Goal: Task Accomplishment & Management: Use online tool/utility

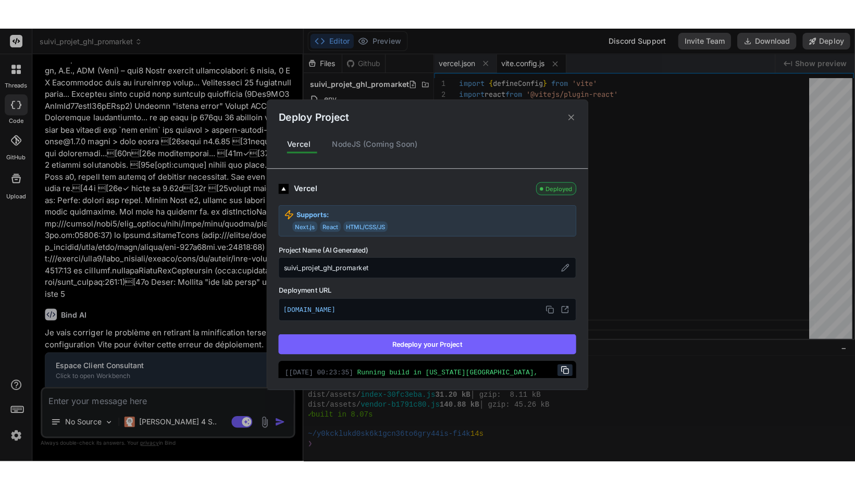
scroll to position [1422, 0]
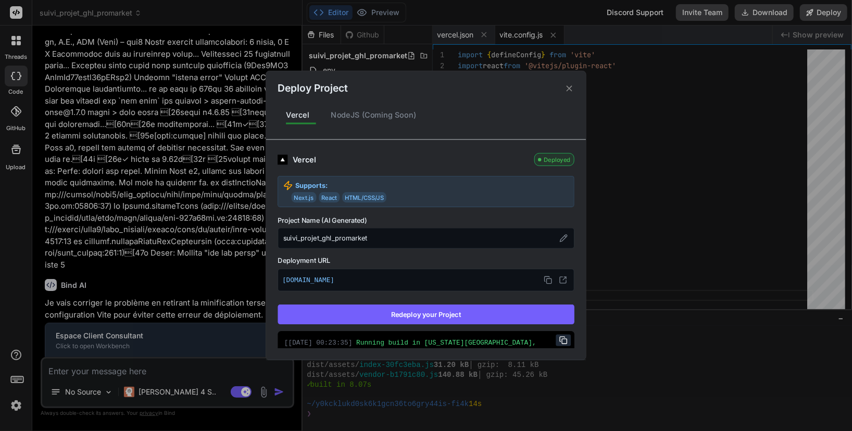
type textarea "x"
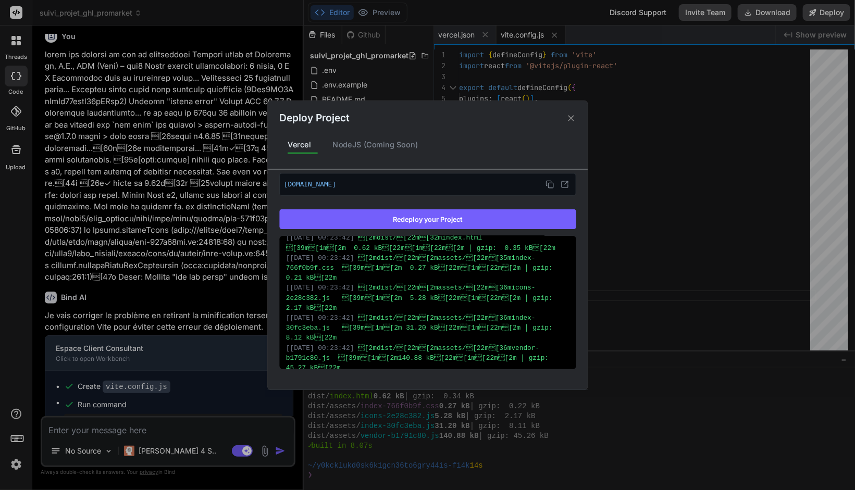
scroll to position [363, 0]
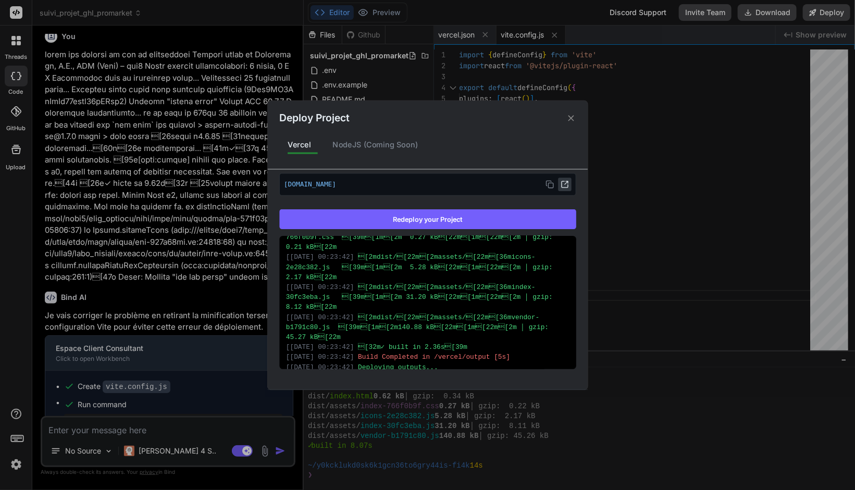
click at [564, 182] on div "[DOMAIN_NAME]" at bounding box center [427, 184] width 297 height 22
click at [561, 184] on icon at bounding box center [565, 184] width 8 height 8
click at [568, 117] on icon at bounding box center [571, 118] width 10 height 10
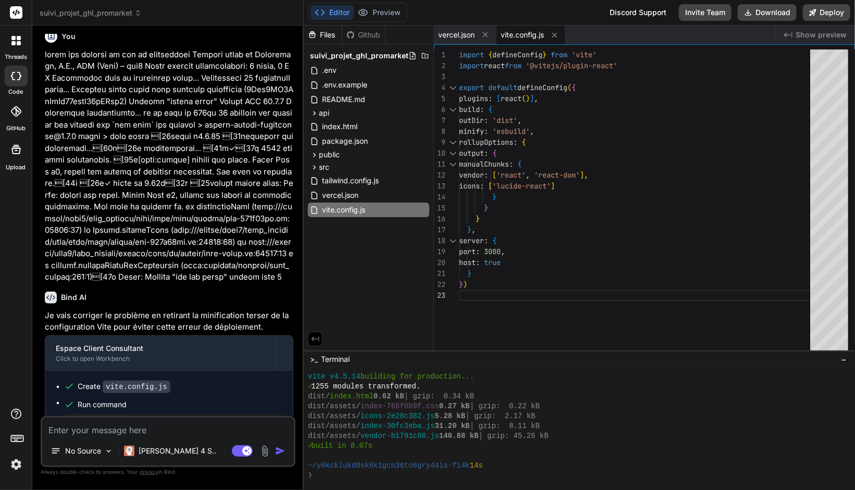
click at [129, 431] on textarea at bounding box center [168, 427] width 252 height 19
click at [143, 428] on textarea at bounding box center [168, 427] width 252 height 19
type textarea "p"
type textarea "x"
type textarea "pe"
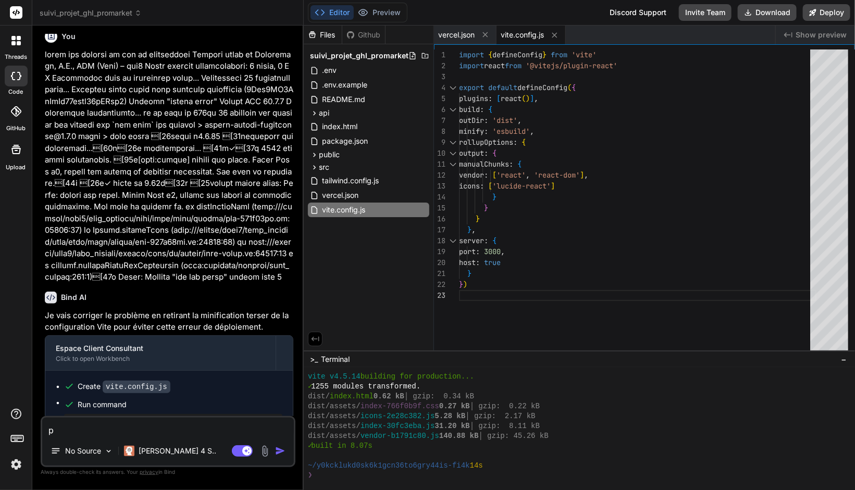
type textarea "x"
type textarea "peu"
type textarea "x"
type textarea "peux"
type textarea "x"
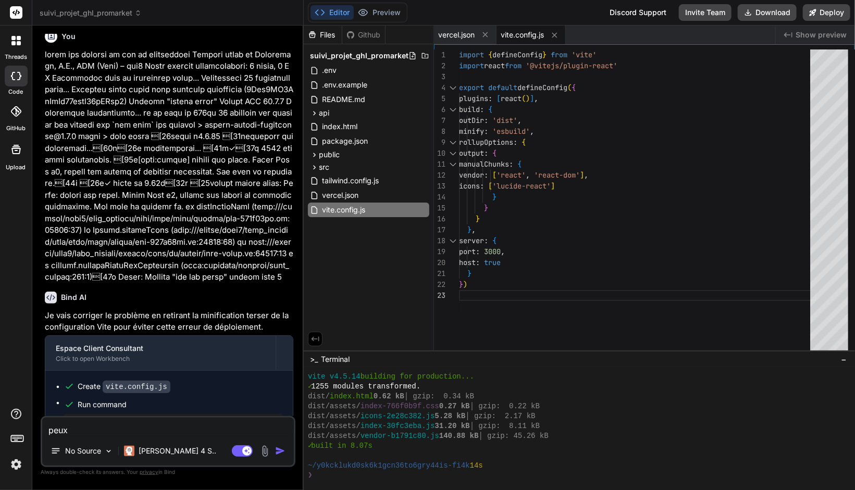
type textarea "peux-"
type textarea "x"
type textarea "peux-t"
type textarea "x"
type textarea "peux-tu"
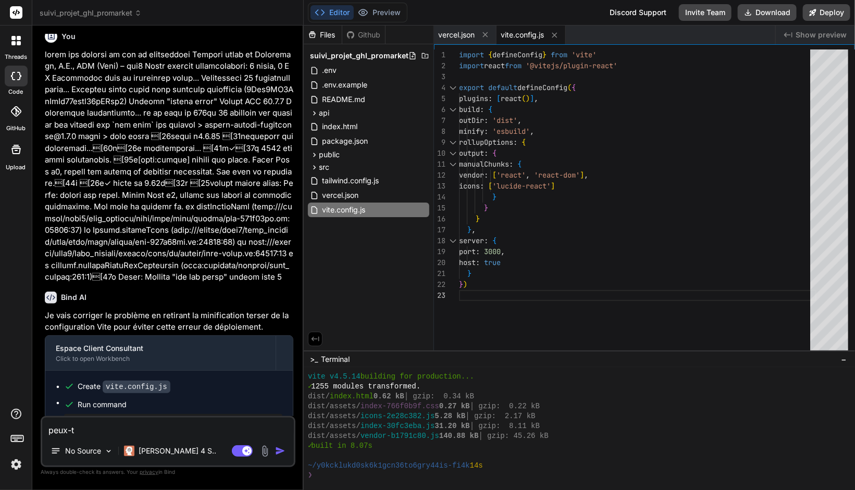
type textarea "x"
type textarea "peux-tu"
type textarea "x"
type textarea "peux-tu f"
type textarea "x"
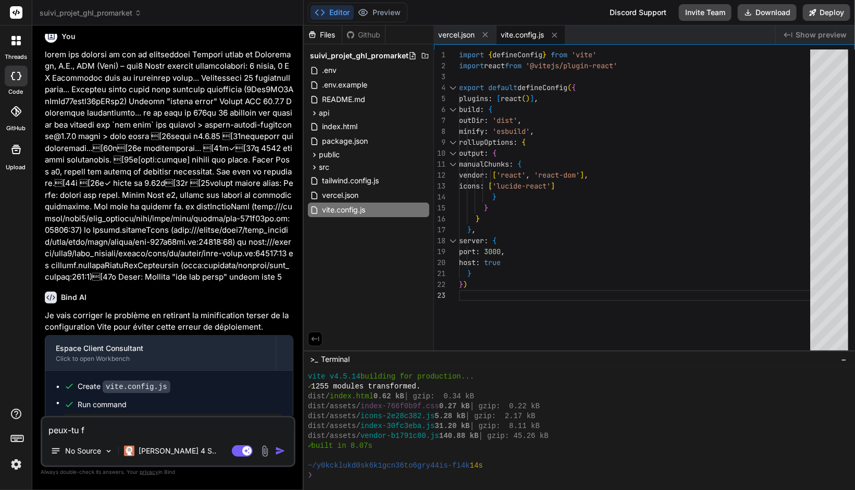
type textarea "peux-tu fa"
type textarea "x"
type textarea "peux-tu fai"
type textarea "x"
type textarea "peux-tu fair"
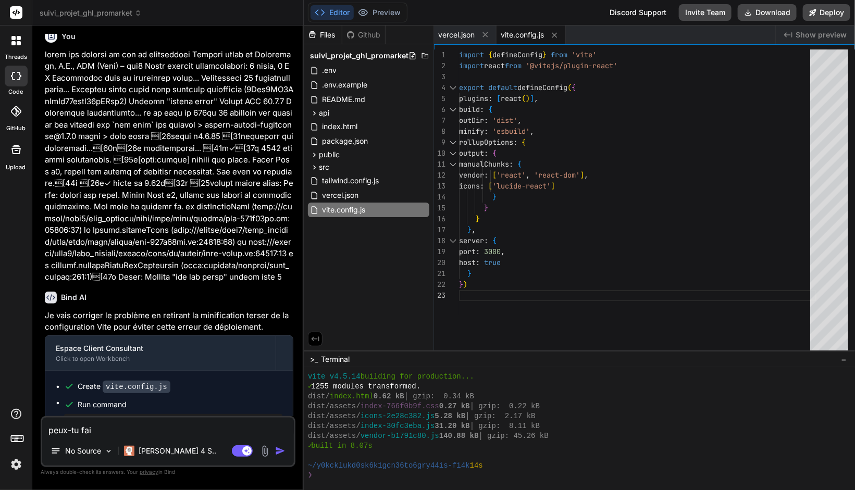
type textarea "x"
type textarea "peux-tu faire"
type textarea "x"
type textarea "peux-tu faire"
type textarea "x"
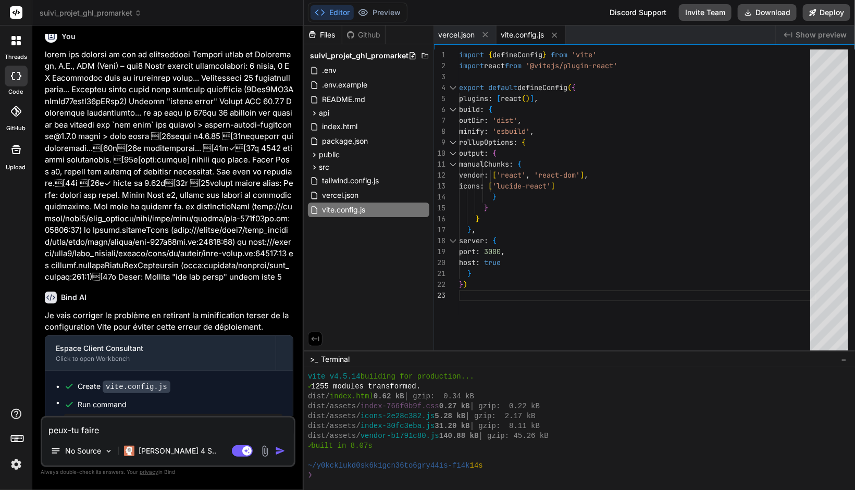
type textarea "peux-tu faire u"
type textarea "x"
type textarea "peux-tu faire un"
type textarea "x"
type textarea "peux-tu faire un"
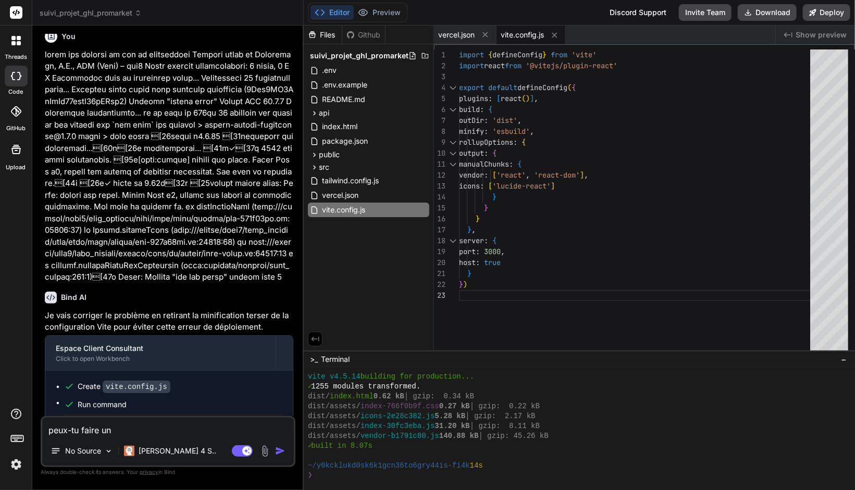
type textarea "x"
type textarea "peux-tu faire un v"
type textarea "x"
type textarea "peux-tu faire un vi"
type textarea "x"
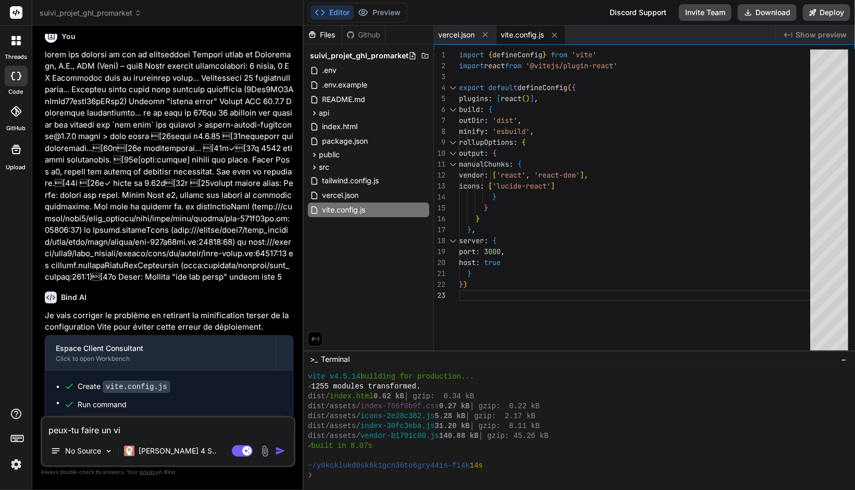
type textarea "peux-tu faire un vis"
type textarea "x"
type textarea "peux-tu faire un visu"
type textarea "x"
type textarea "peux-tu faire un visue"
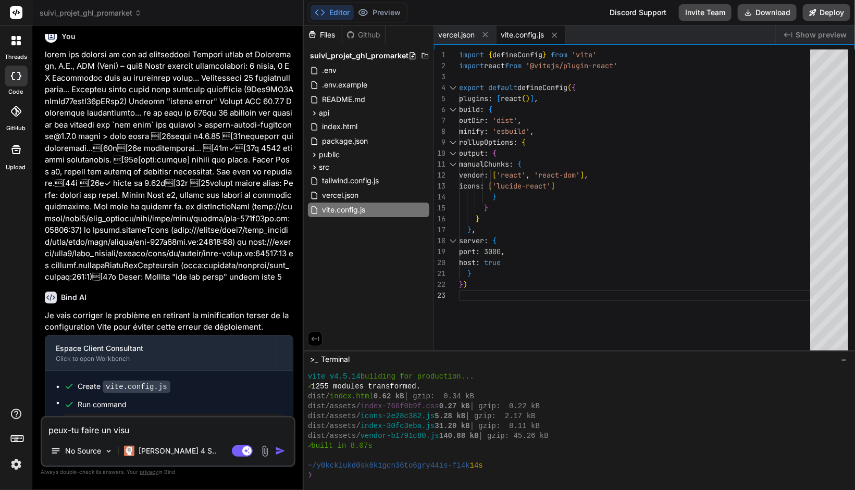
type textarea "x"
type textarea "peux-tu faire un visuel"
type textarea "x"
type textarea "peux-tu faire un visuel"
type textarea "x"
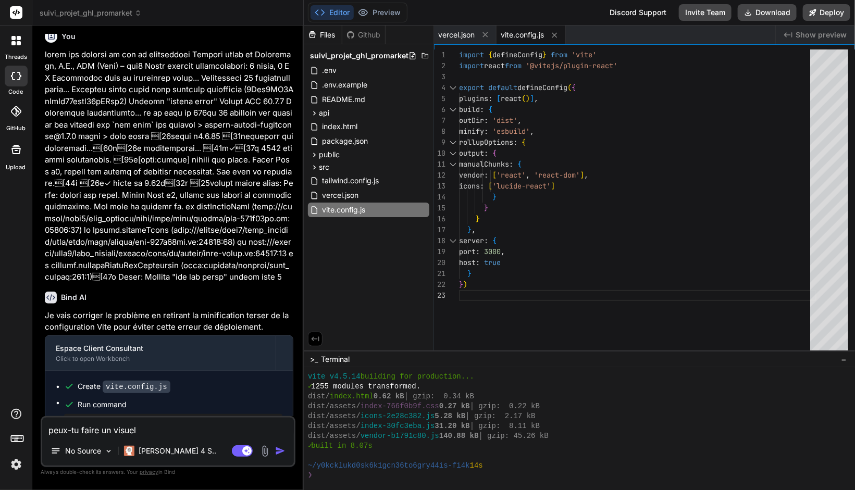
type textarea "peux-tu faire un visuel p"
type textarea "x"
type textarea "peux-tu faire un visuel pl"
type textarea "x"
type textarea "peux-tu faire un visuel plu"
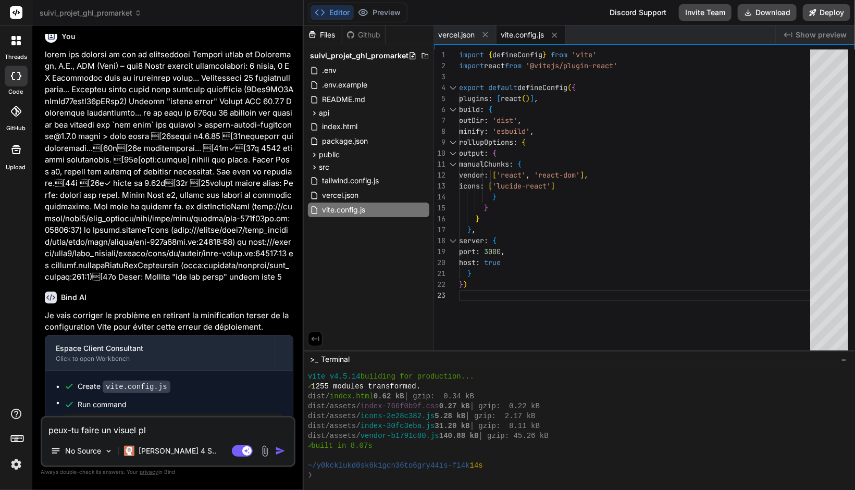
type textarea "x"
type textarea "peux-tu faire un visuel plus"
type textarea "x"
type textarea "peux-tu faire un visuel plus"
type textarea "x"
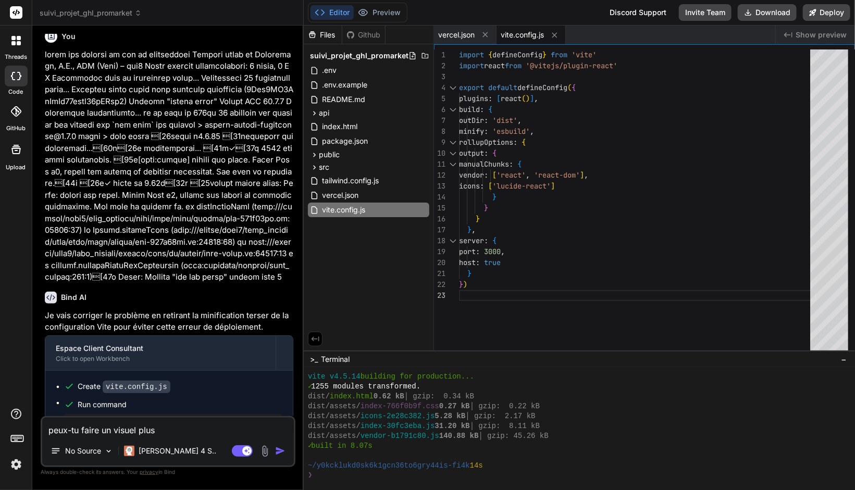
type textarea "peux-tu faire un visuel plus s"
type textarea "x"
type textarea "peux-tu faire un visuel plus se"
type textarea "x"
type textarea "peux-tu faire un visuel plus sex"
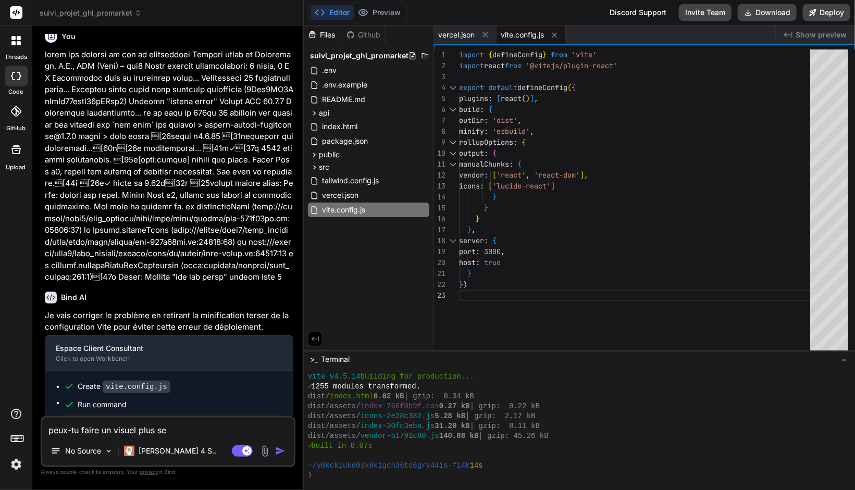
type textarea "x"
type textarea "peux-tu faire un visuel plus sexu"
type textarea "x"
type textarea "peux-tu faire un visuel plus sexu,"
type textarea "x"
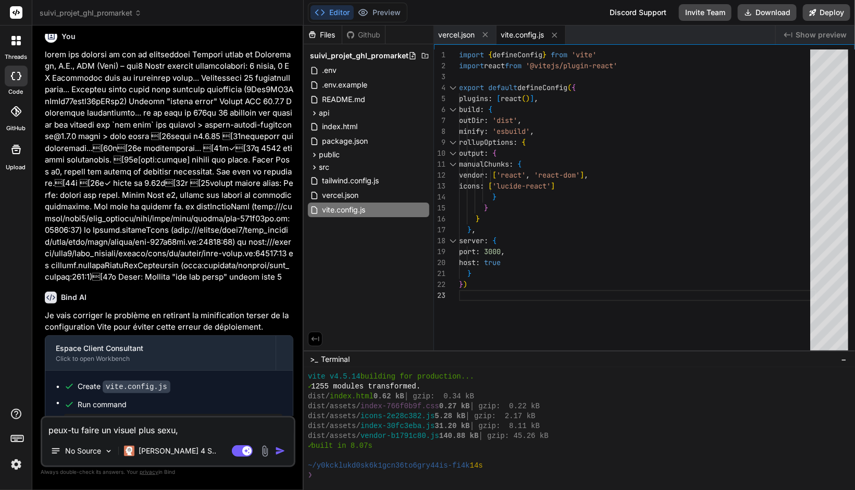
type textarea "peux-tu faire un visuel plus sexu"
type textarea "x"
type textarea "peux-tu faire un visuel plus sex"
type textarea "x"
type textarea "peux-tu faire un visuel plus sexy"
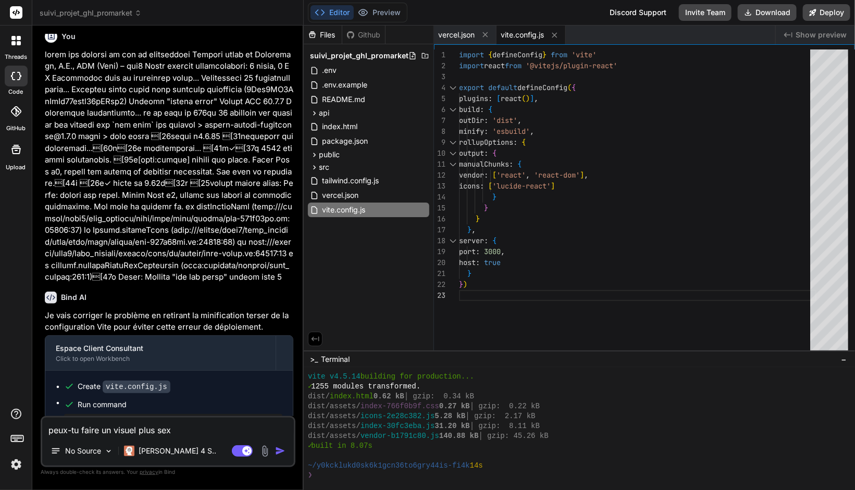
type textarea "x"
type textarea "peux-tu faire un visuel plus sexy,"
type textarea "x"
type textarea "peux-tu faire un visuel plus sexy,"
type textarea "x"
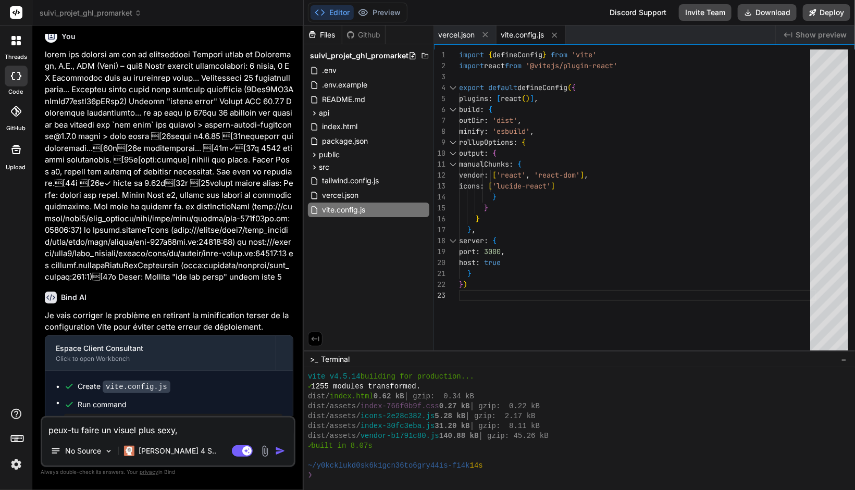
type textarea "peux-tu faire un visuel plus sexy, e"
type textarea "x"
type textarea "peux-tu faire un visuel plus sexy, et"
type textarea "x"
type textarea "peux-tu faire un visuel plus sexy, et"
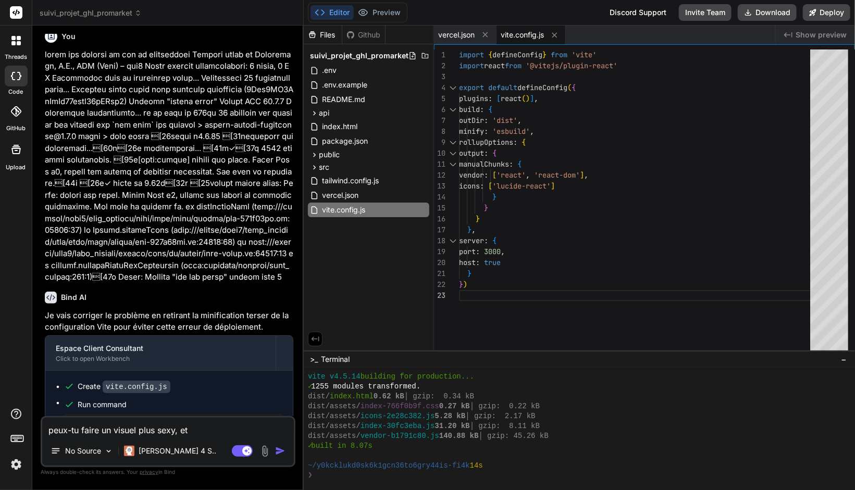
type textarea "x"
type textarea "peux-tu faire un visuel plus sexy, et m"
type textarea "x"
type textarea "peux-tu faire un visuel plus sexy, et me"
type textarea "x"
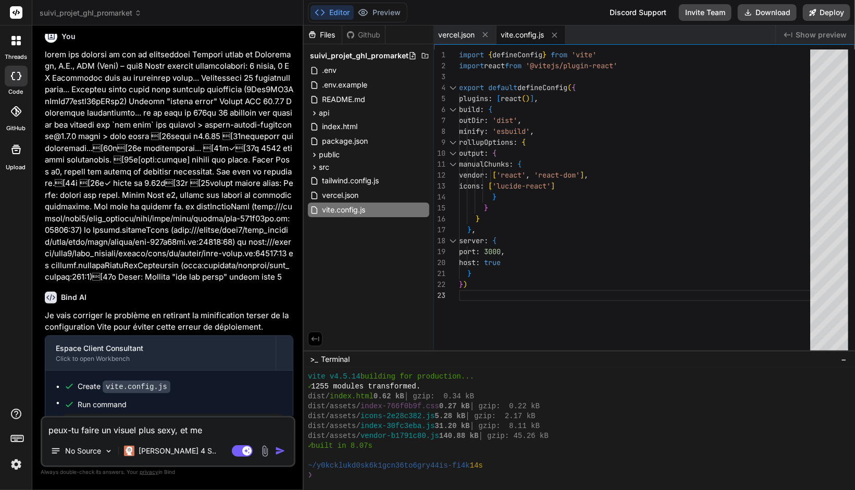
type textarea "peux-tu faire un visuel plus sexy, et me"
type textarea "x"
type textarea "peux-tu faire un visuel plus sexy, et me l"
type textarea "x"
type textarea "peux-tu faire un visuel plus sexy, et me"
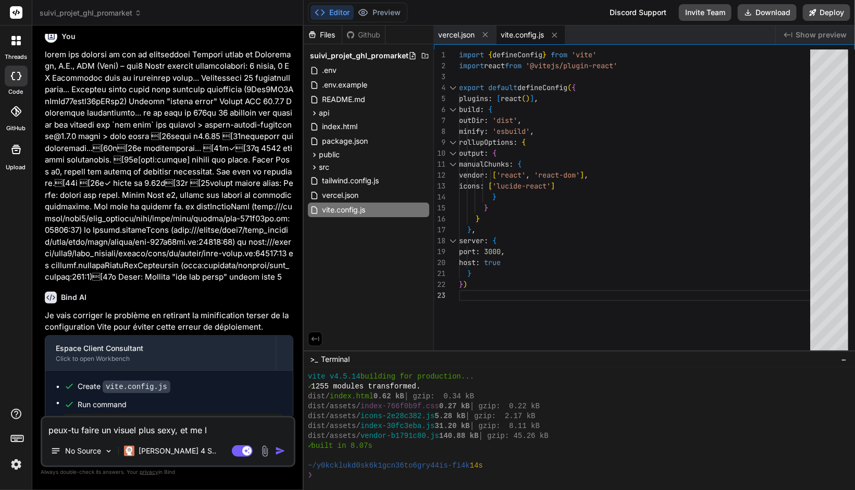
type textarea "x"
type textarea "peux-tu faire un visuel plus sexy, et me f"
type textarea "x"
type textarea "peux-tu faire un visuel plus sexy, et me fa"
type textarea "x"
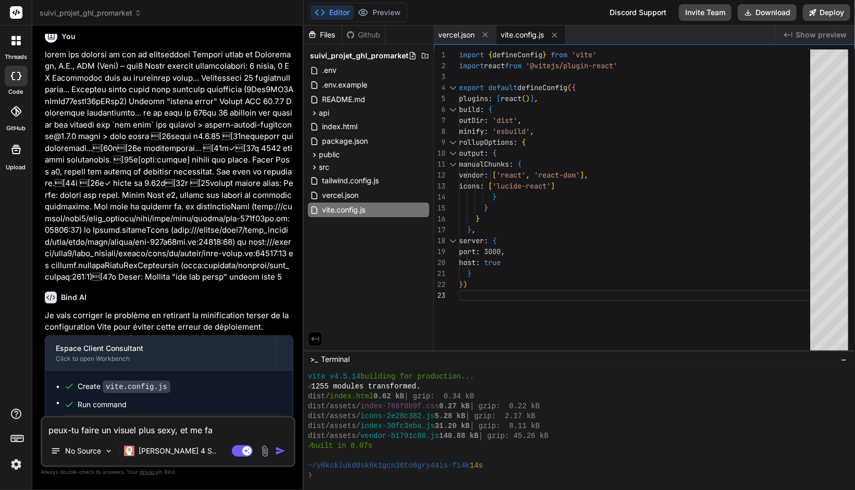
type textarea "peux-tu faire un visuel plus sexy, et me fai"
type textarea "x"
type textarea "peux-tu faire un visuel plus sexy, et me fair"
type textarea "x"
type textarea "peux-tu faire un visuel plus sexy, et me faire"
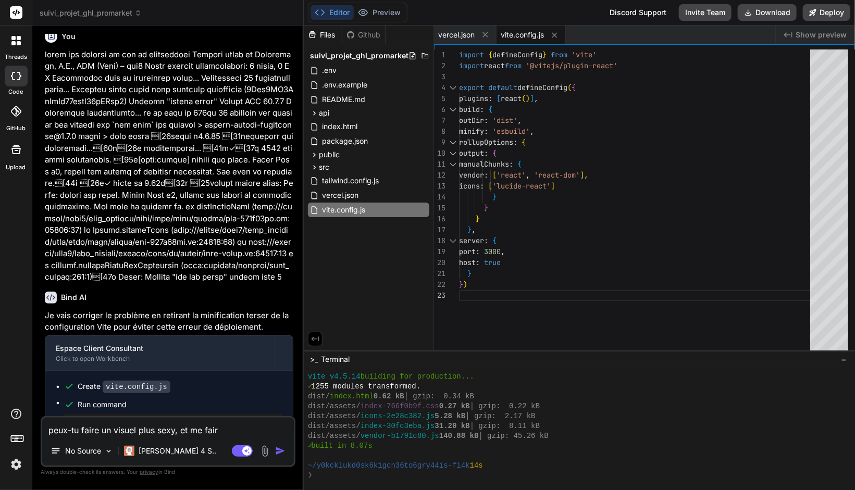
type textarea "x"
type textarea "peux-tu faire un visuel plus sexy, et me faire"
type textarea "x"
type textarea "peux-tu faire un visuel plus sexy, et me faire u"
type textarea "x"
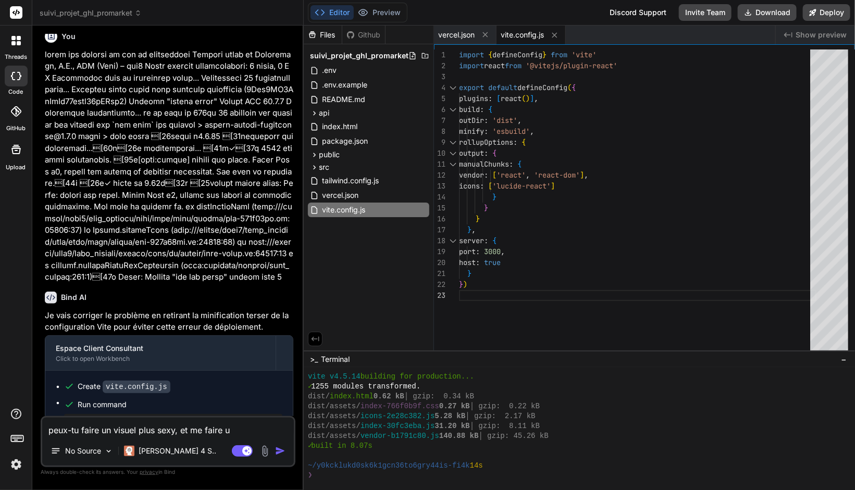
type textarea "peux-tu faire un visuel plus sexy, et me faire un"
type textarea "x"
type textarea "peux-tu faire un visuel plus sexy, et me faire un"
type textarea "x"
type textarea "peux-tu faire un visuel plus sexy, et me faire un j"
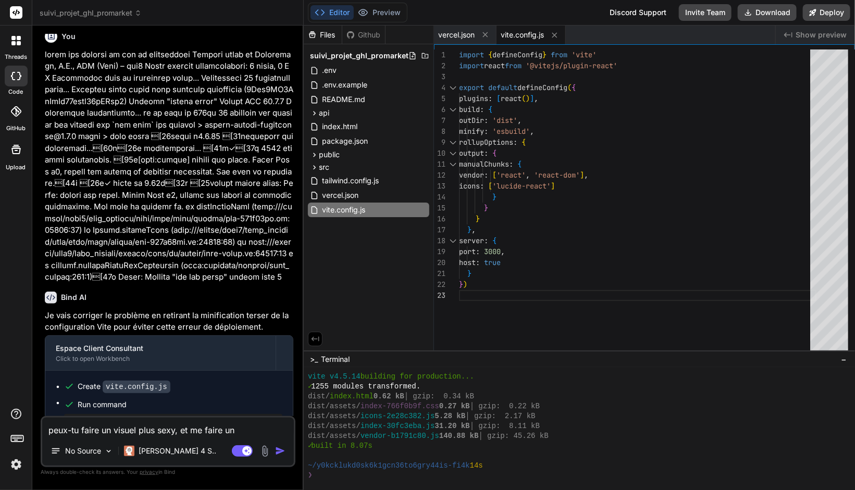
type textarea "x"
type textarea "peux-tu faire un visuel plus sexy, et me faire un jo"
type textarea "x"
type textarea "peux-tu faire un visuel plus sexy, et me faire un jou"
type textarea "x"
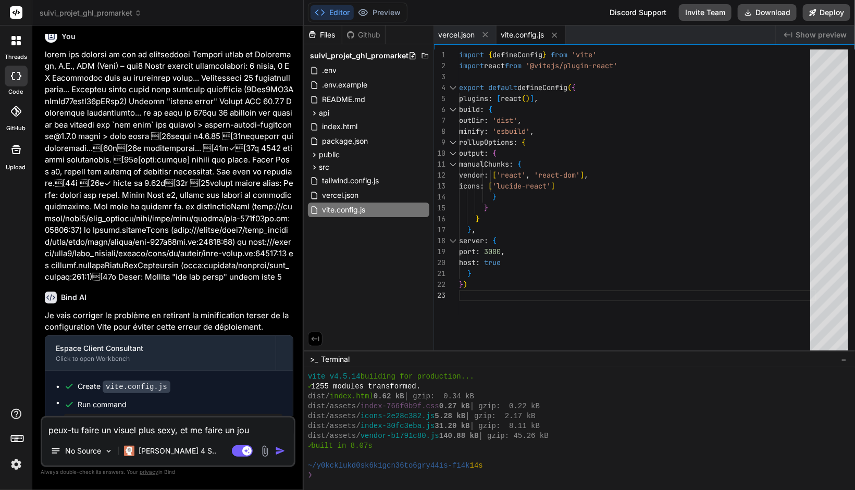
type textarea "peux-tu faire un visuel plus sexy, et me faire un jour"
type textarea "x"
type textarea "peux-tu faire un visuel plus sexy, et me faire un journ"
type textarea "x"
type textarea "peux-tu faire un visuel plus sexy, et me faire un journa"
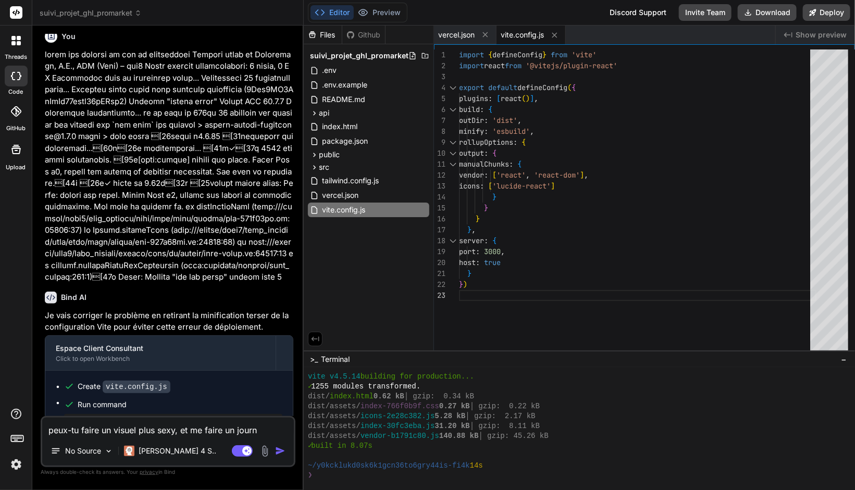
type textarea "x"
type textarea "peux-tu faire un visuel plus sexy, et me faire un journal"
type textarea "x"
type textarea "peux-tu faire un visuel plus sexy, et me faire un journal"
type textarea "x"
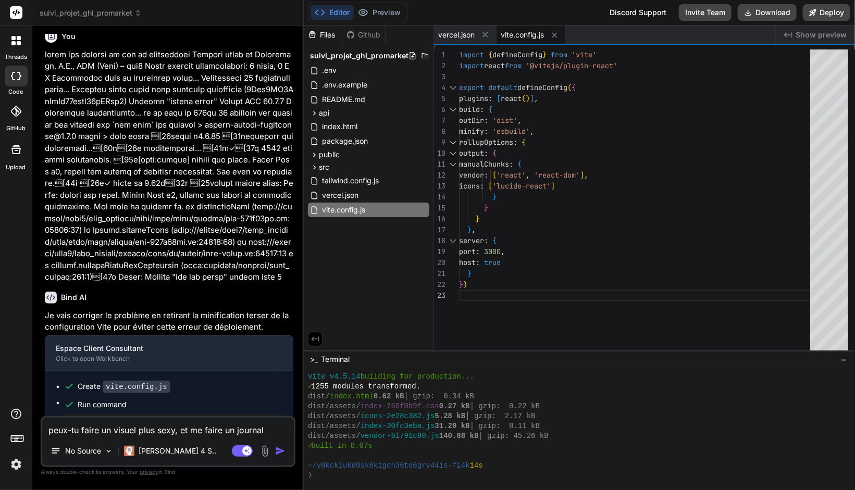
type textarea "peux-tu faire un visuel plus sexy, et me faire un journal d"
type textarea "x"
type textarea "peux-tu faire un visuel plus sexy, et me faire un journal de"
type textarea "x"
type textarea "peux-tu faire un visuel plus sexy, et me faire un journal de"
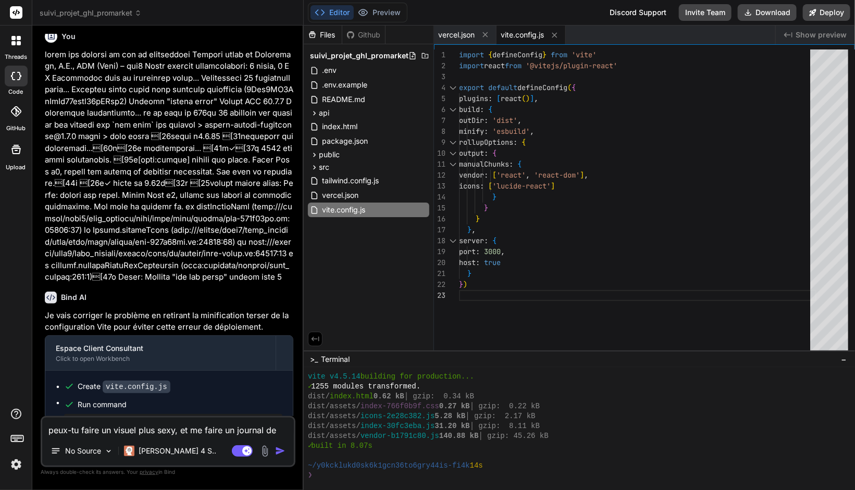
type textarea "x"
type textarea "peux-tu faire un visuel plus sexy, et me faire un journal de l"
type textarea "x"
type textarea "peux-tu faire un visuel plus sexy, et me faire un journal de lo"
type textarea "x"
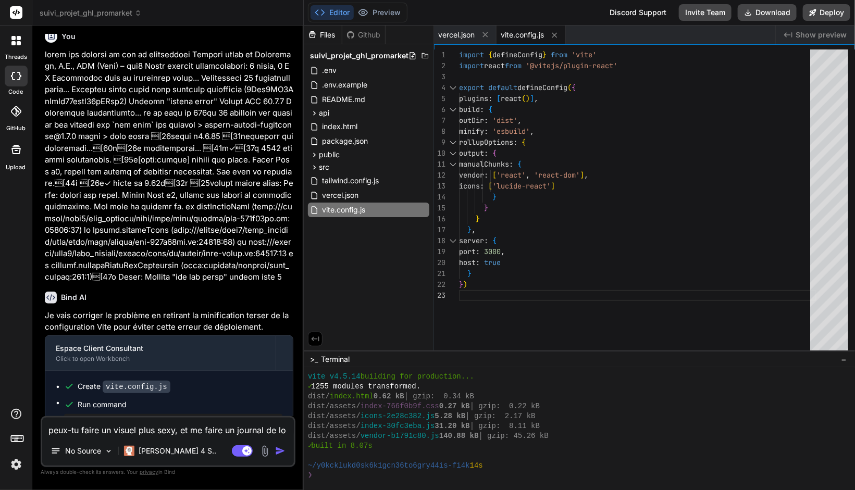
type textarea "peux-tu faire un visuel plus sexy, et me faire un journal de log"
type textarea "x"
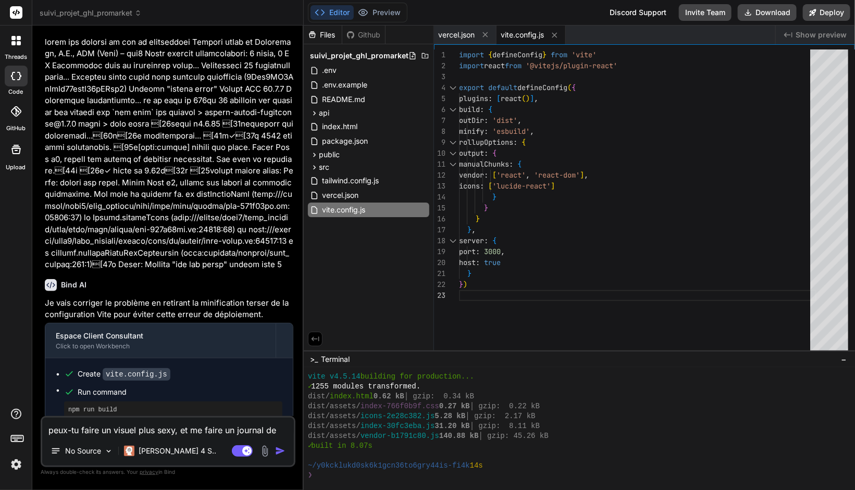
type textarea "peux-tu faire un visuel plus sexy, et me faire un journal de log"
type textarea "x"
type textarea "peux-tu faire un visuel plus sexy, et me faire un journal de log p"
type textarea "x"
type textarea "peux-tu faire un visuel plus sexy, et me faire un journal de log po"
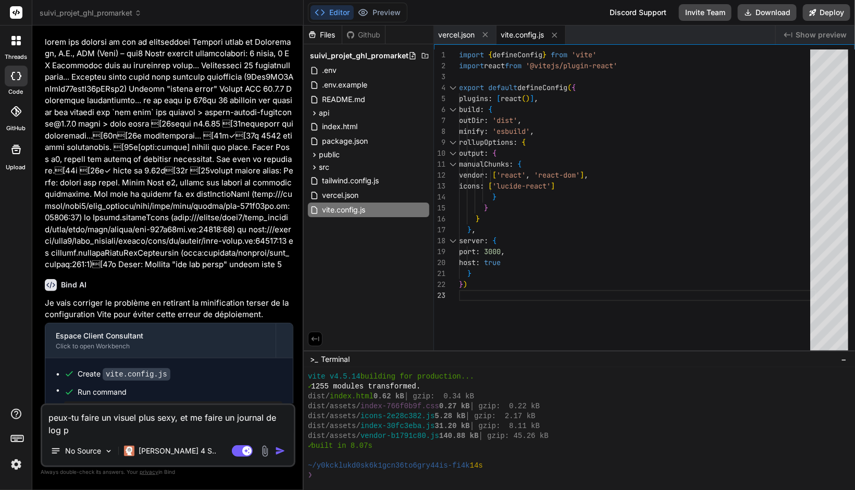
type textarea "x"
type textarea "peux-tu faire un visuel plus sexy, et me faire un journal de log pou"
type textarea "x"
type textarea "peux-tu faire un visuel plus sexy, et me faire un journal de log pour"
type textarea "x"
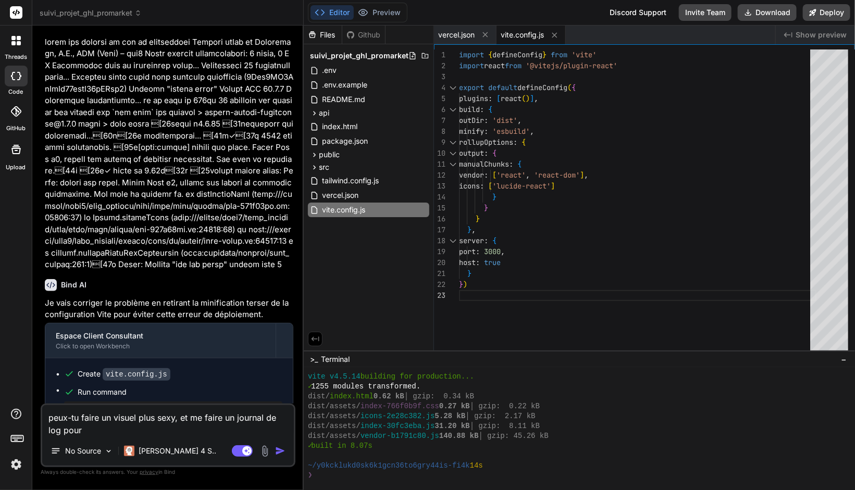
type textarea "peux-tu faire un visuel plus sexy, et me faire un journal de log pour"
type textarea "x"
type textarea "peux-tu faire un visuel plus sexy, et me faire un journal de log pour v"
type textarea "x"
type textarea "peux-tu faire un visuel plus sexy, et me faire un journal de log pour vo"
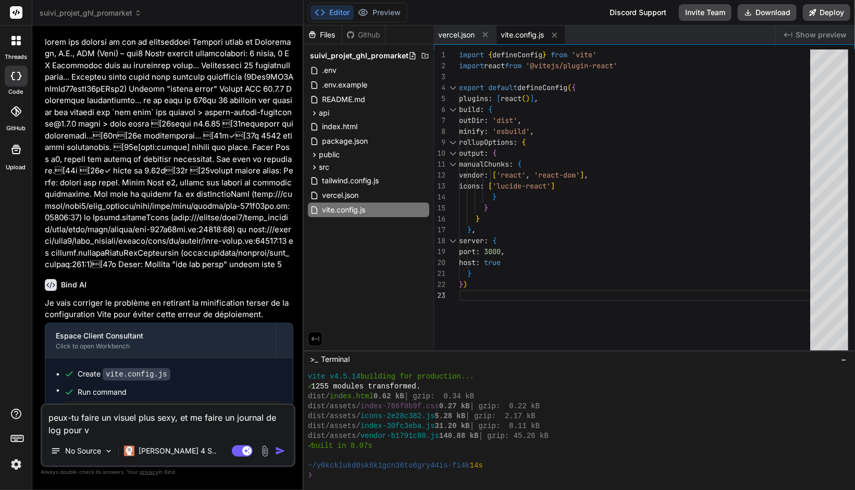
type textarea "x"
type textarea "peux-tu faire un visuel plus sexy, et me faire un journal de log pour voi"
type textarea "x"
type textarea "peux-tu faire un visuel plus sexy, et me faire un journal de log pour voir"
type textarea "x"
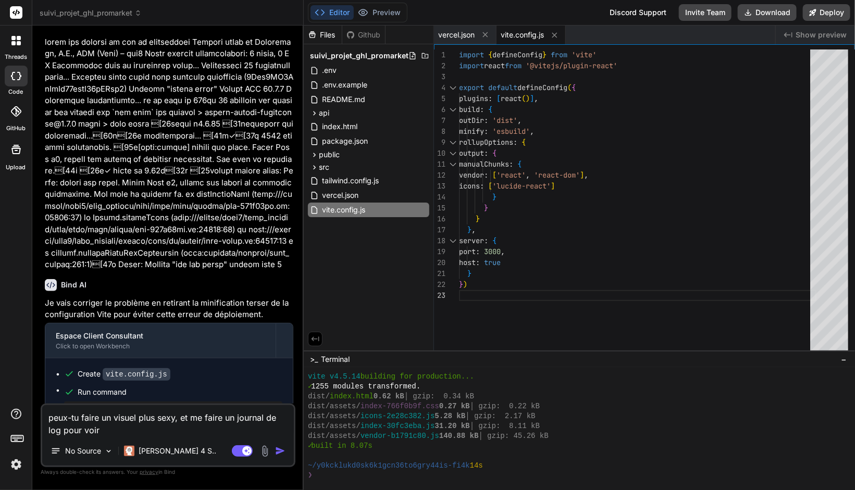
type textarea "peux-tu faire un visuel plus sexy, et me faire un journal de log pour voir"
type textarea "x"
type textarea "peux-tu faire un visuel plus sexy, et me faire un journal de log pour voir s"
type textarea "x"
type textarea "peux-tu faire un visuel plus sexy, et me faire un journal de log pour voir s'"
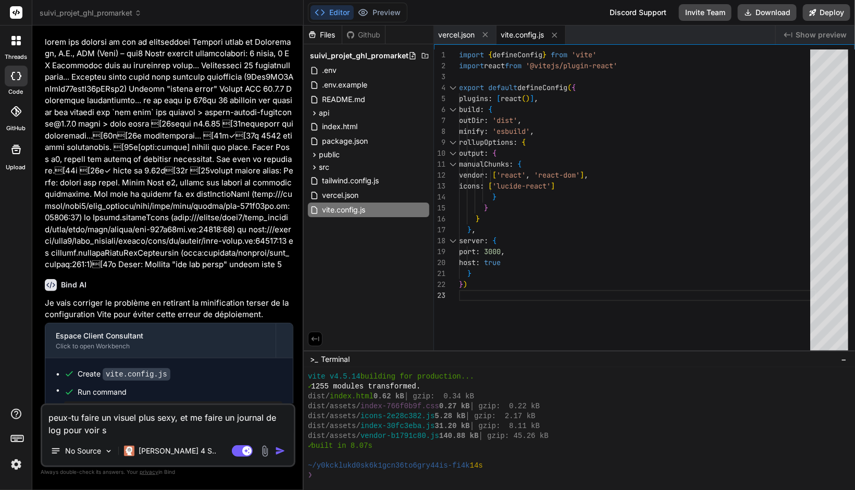
type textarea "x"
type textarea "peux-tu faire un visuel plus sexy, et me faire un journal de log pour voir s'i"
type textarea "x"
type textarea "peux-tu faire un visuel plus sexy, et me faire un journal de log pour voir s'il"
type textarea "x"
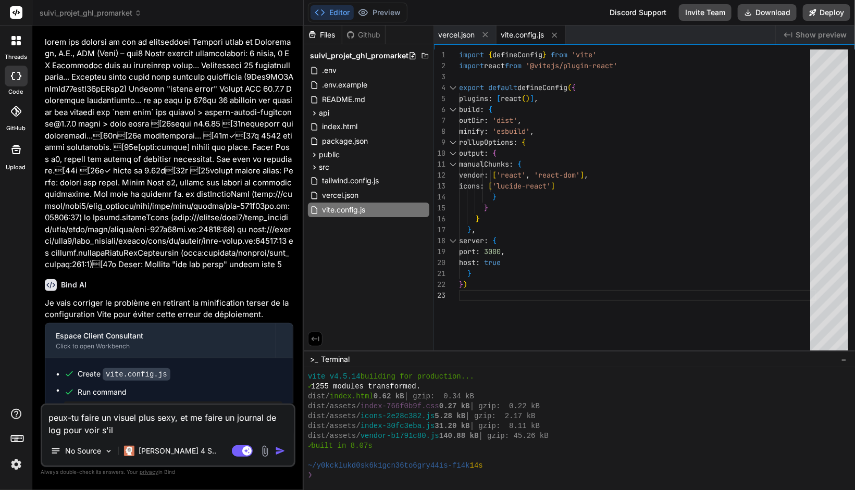
type textarea "peux-tu faire un visuel plus sexy, et me faire un journal de log pour voir s'il"
type textarea "x"
type textarea "peux-tu faire un visuel plus sexy, et me faire un journal de log pour voir s'il…"
type textarea "x"
type textarea "peux-tu faire un visuel plus sexy, et me faire un journal de log pour voir s'il…"
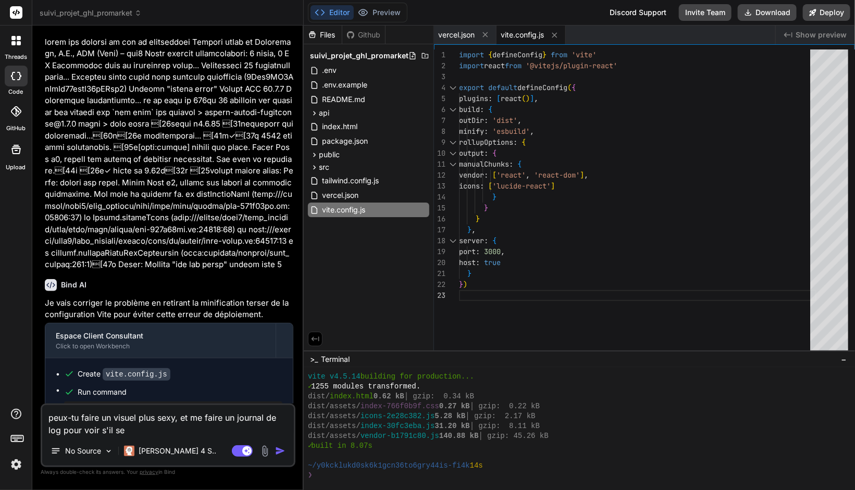
type textarea "x"
type textarea "peux-tu faire un visuel plus sexy, et me faire un journal de log pour voir s'il…"
type textarea "x"
type textarea "peux-tu faire un visuel plus sexy, et me faire un journal de log pour voir s'il…"
type textarea "x"
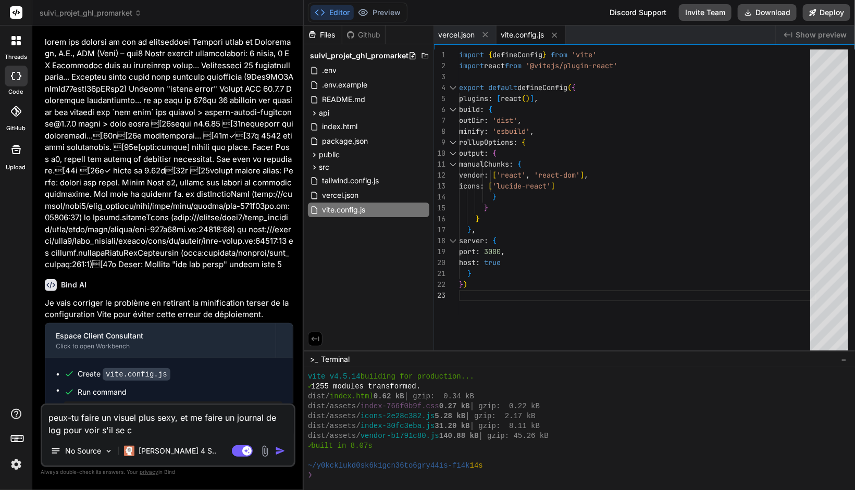
type textarea "peux-tu faire un visuel plus sexy, et me faire un journal de log pour voir s'il…"
type textarea "x"
type textarea "peux-tu faire un visuel plus sexy, et me faire un journal de log pour voir s'il…"
type textarea "x"
type textarea "peux-tu faire un visuel plus sexy, et me faire un journal de log pour voir s'il…"
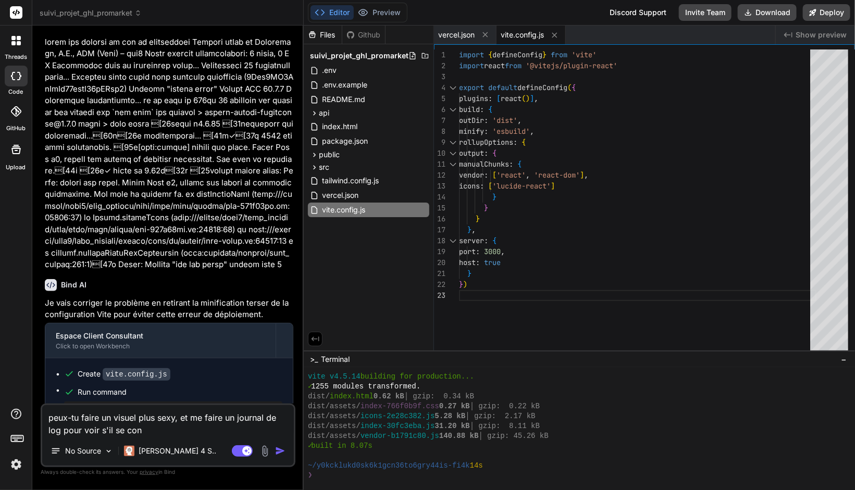
type textarea "x"
type textarea "peux-tu faire un visuel plus sexy, et me faire un journal de log pour voir s'il…"
type textarea "x"
type textarea "peux-tu faire un visuel plus sexy, et me faire un journal de log pour voir s'il…"
type textarea "x"
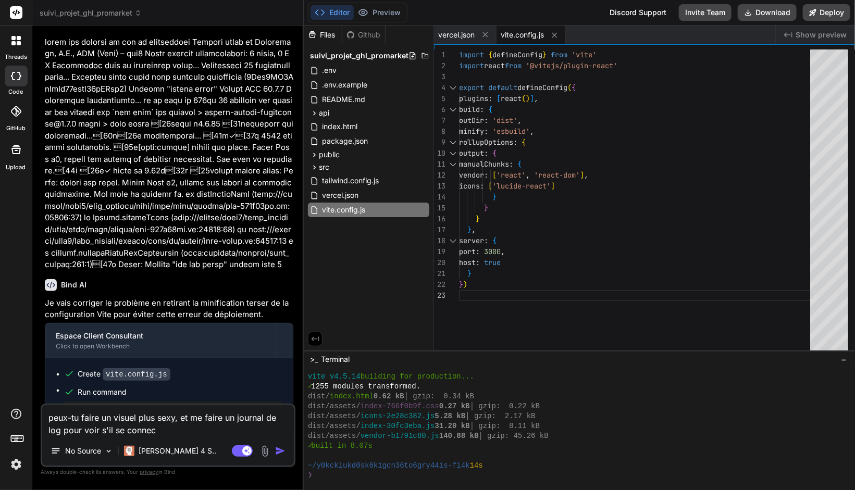
type textarea "peux-tu faire un visuel plus sexy, et me faire un journal de log pour voir s'il…"
type textarea "x"
type textarea "peux-tu faire un visuel plus sexy, et me faire un journal de log pour voir s'il…"
type textarea "x"
type textarea "peux-tu faire un visuel plus sexy, et me faire un journal de log pour voir s'il…"
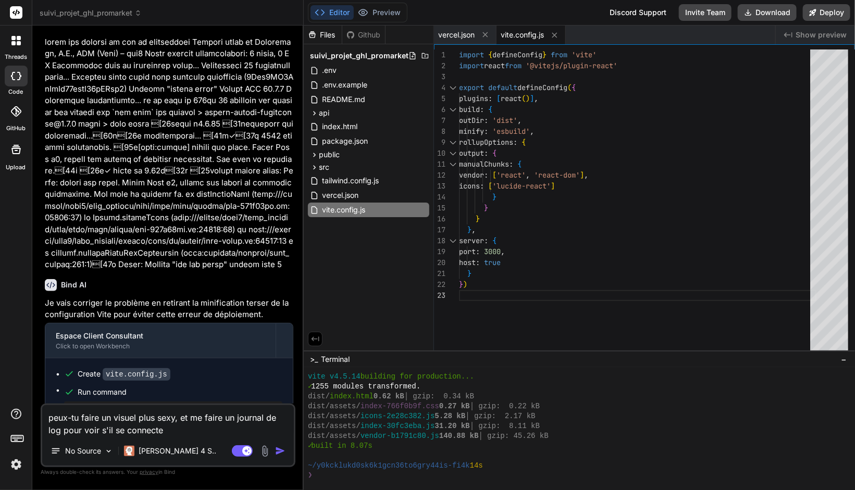
type textarea "x"
type textarea "peux-tu faire un visuel plus sexy, et me faire un journal de log pour voir s'il…"
type textarea "x"
type textarea "peux-tu faire un visuel plus sexy, et me faire un journal de log pour voir s'il…"
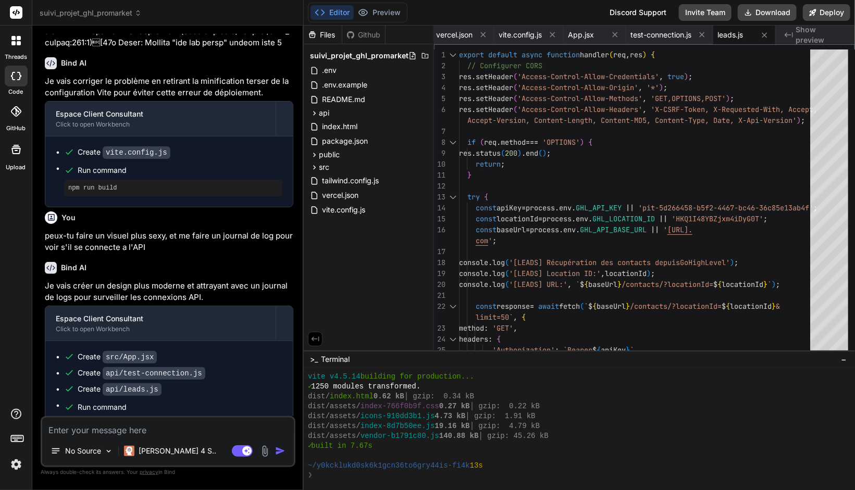
scroll to position [2320, 0]
click at [818, 8] on button "Deploy" at bounding box center [826, 12] width 47 height 17
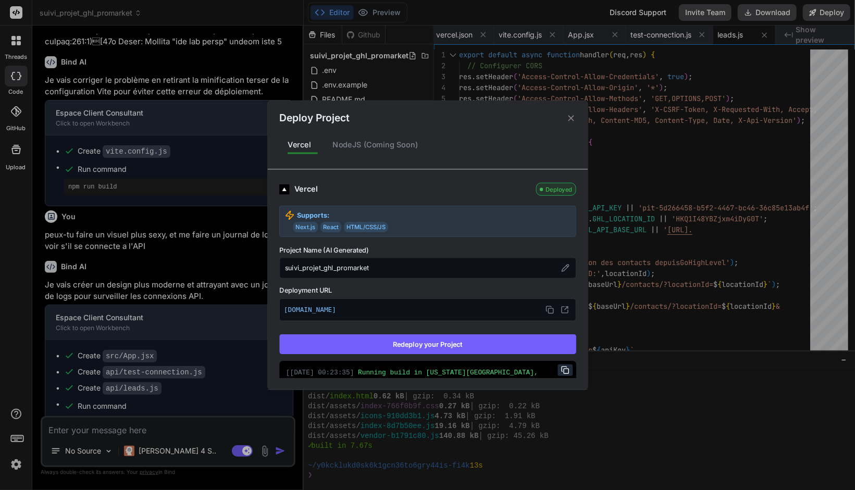
click at [487, 346] on button "Redeploy your Project" at bounding box center [427, 345] width 297 height 20
click at [561, 310] on icon at bounding box center [565, 310] width 8 height 8
click at [567, 121] on icon at bounding box center [571, 118] width 10 height 10
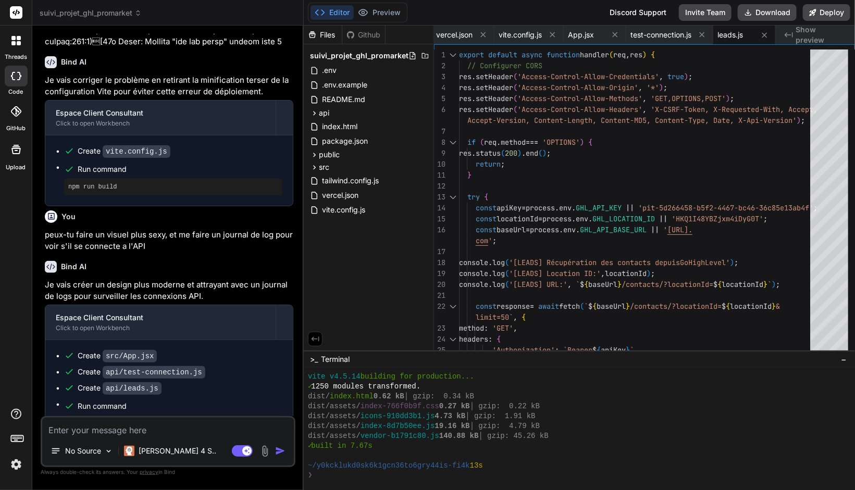
click at [175, 431] on textarea at bounding box center [168, 427] width 252 height 19
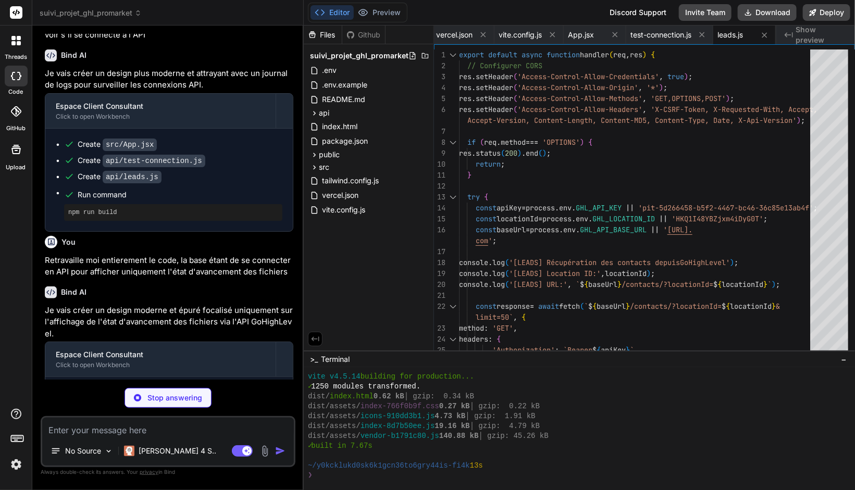
scroll to position [2533, 0]
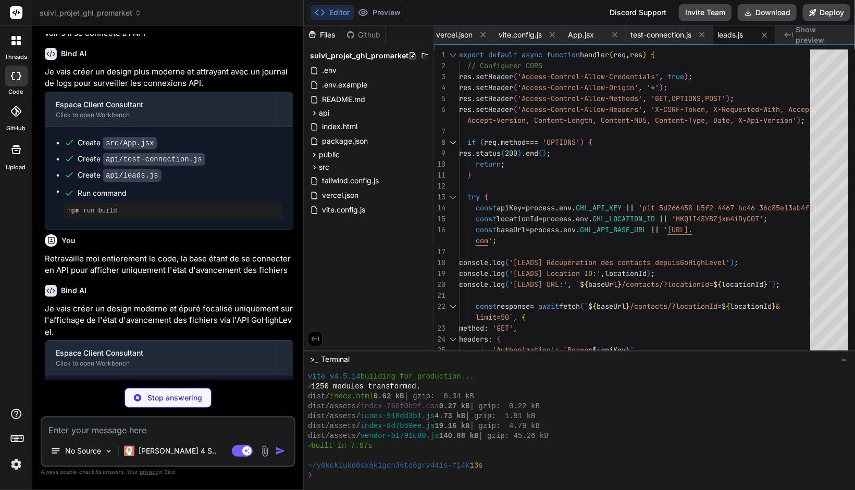
click at [179, 395] on p "Stop answering" at bounding box center [174, 398] width 55 height 10
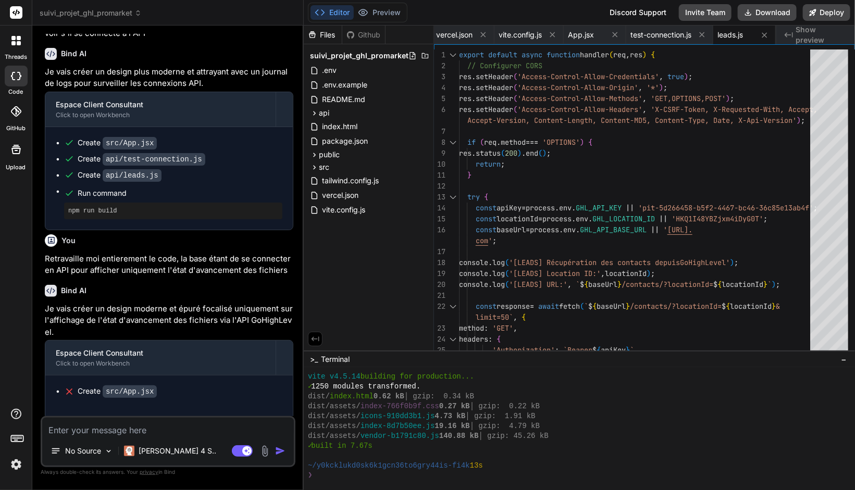
scroll to position [2524, 0]
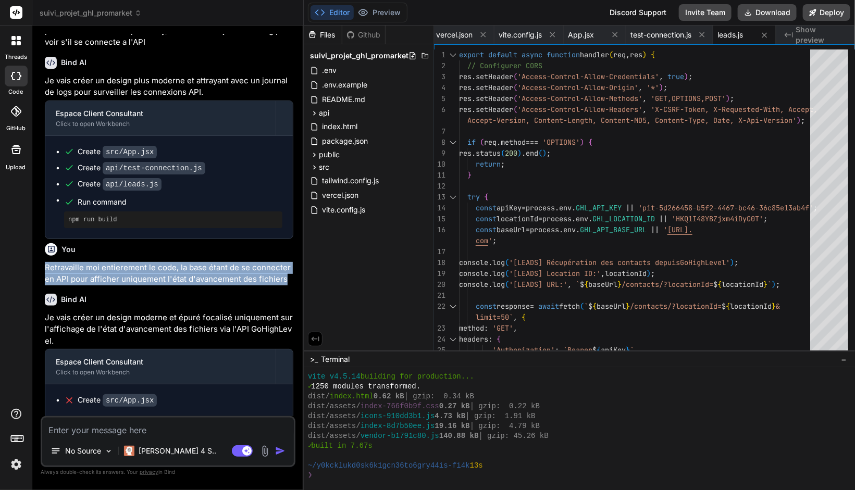
drag, startPoint x: 287, startPoint y: 252, endPoint x: 41, endPoint y: 239, distance: 246.8
click at [41, 239] on div "You erreur Running build in [US_STATE][GEOGRAPHIC_DATA], [GEOGRAPHIC_DATA] (Eas…" at bounding box center [168, 262] width 255 height 456
copy p "Retravaille moi entierement le code, la base étant de se connecter en API pour …"
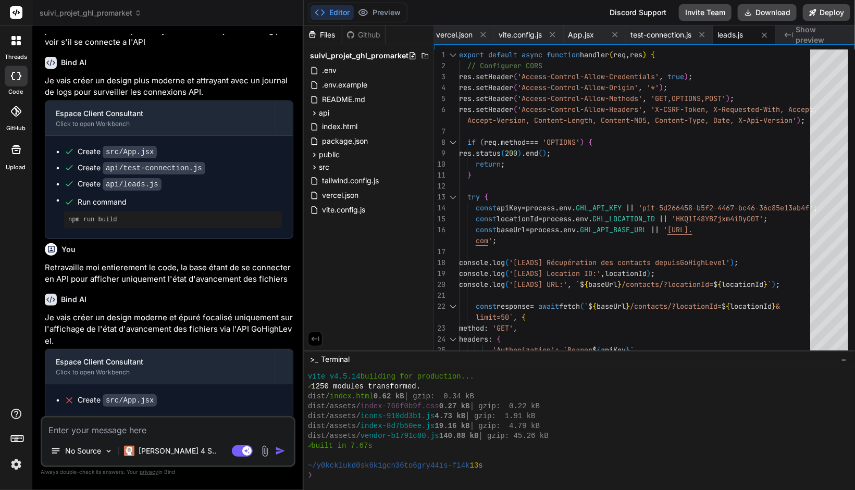
click at [123, 431] on textarea at bounding box center [168, 427] width 252 height 19
paste textarea "Retravaille moi entierement le code, la base étant de se connecter en API pour …"
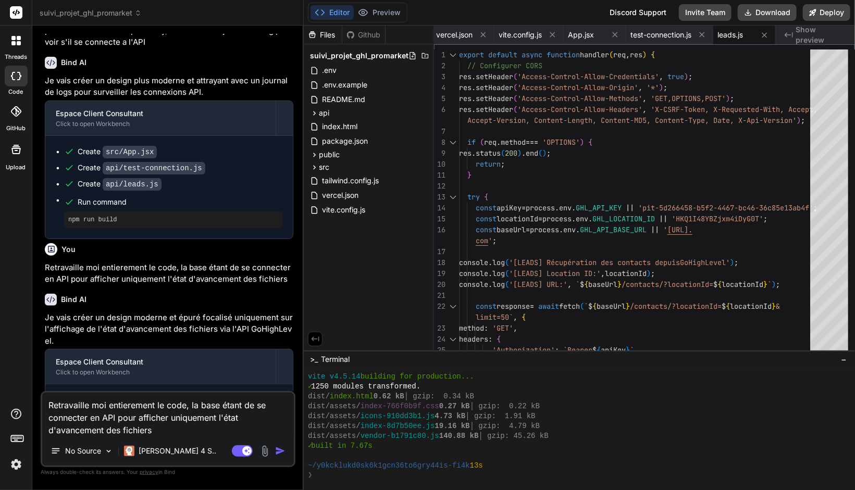
scroll to position [2533, 0]
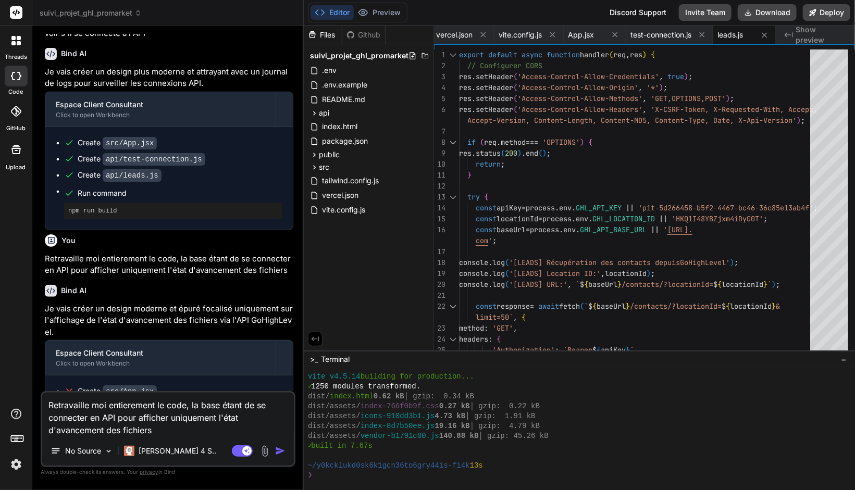
click at [142, 431] on textarea "Retravaille moi entierement le code, la base étant de se connecter en API pour …" at bounding box center [168, 415] width 252 height 44
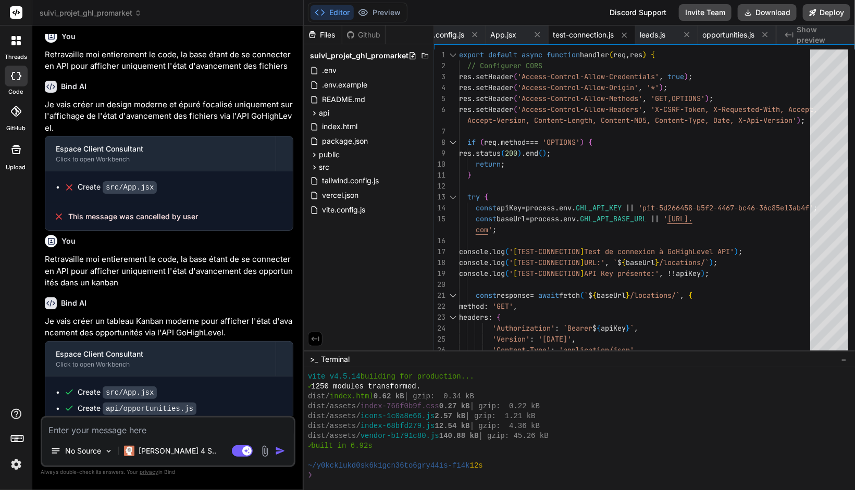
scroll to position [2771, 0]
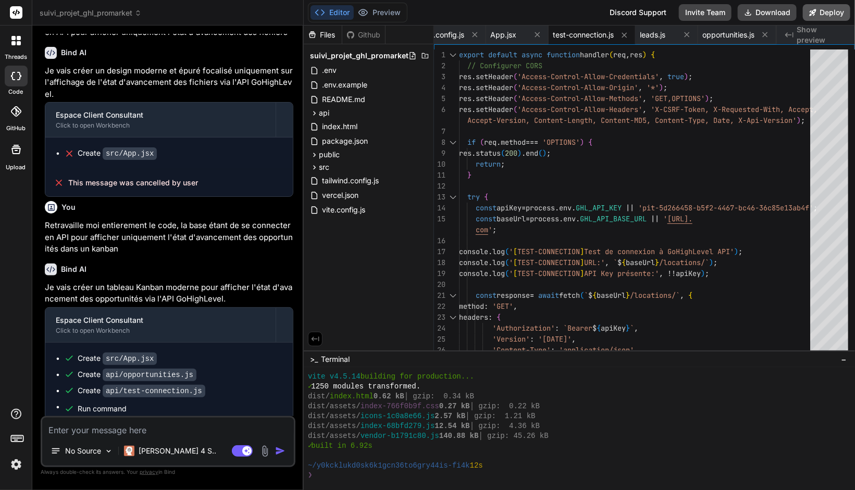
click at [831, 11] on button "Deploy" at bounding box center [826, 12] width 47 height 17
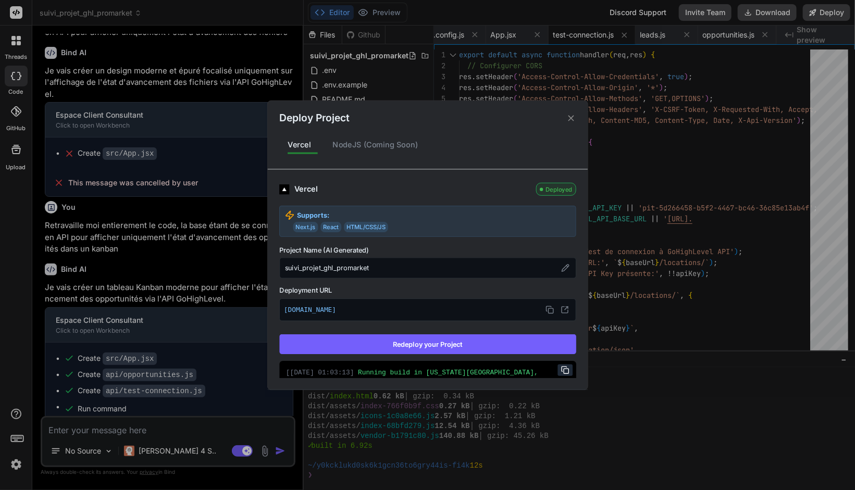
click at [435, 341] on button "Redeploy your Project" at bounding box center [427, 345] width 297 height 20
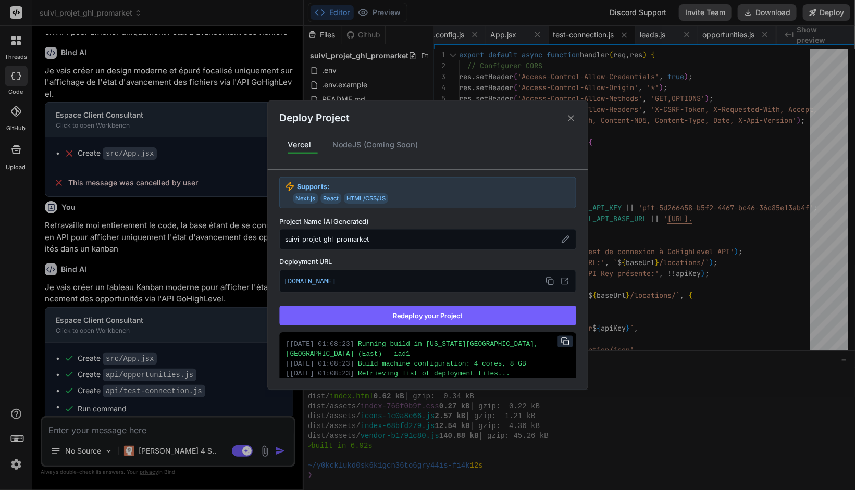
scroll to position [15, 0]
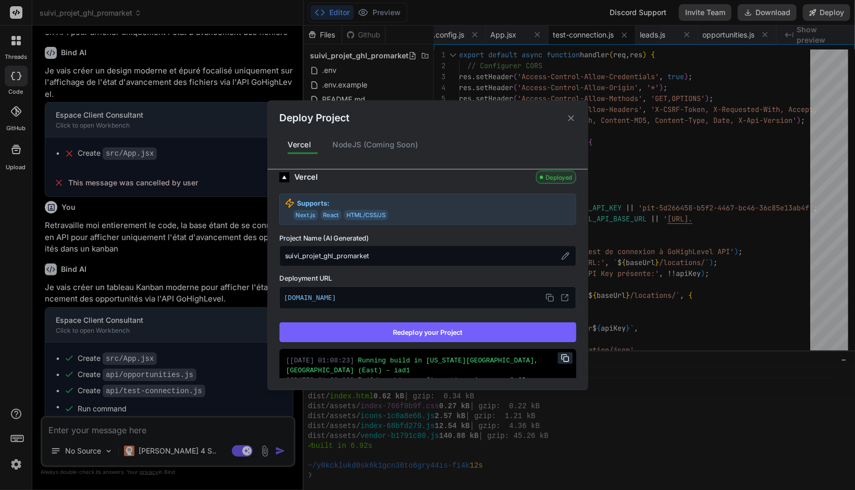
click at [572, 117] on icon at bounding box center [571, 118] width 10 height 10
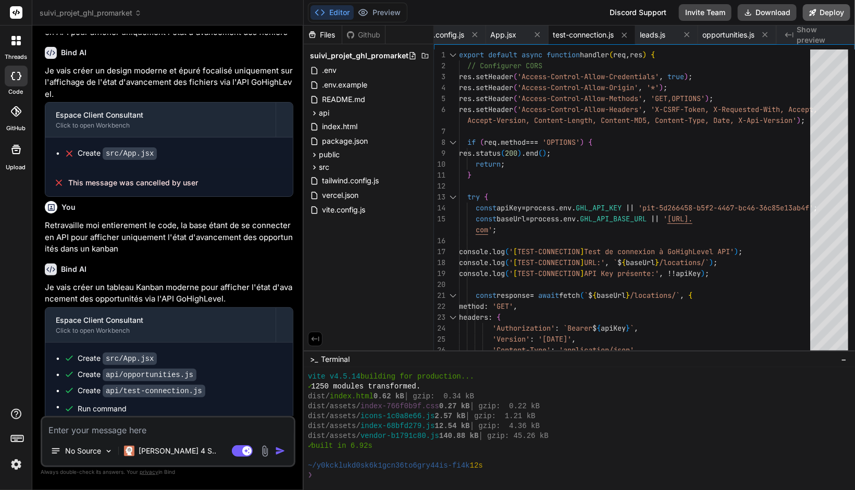
click at [841, 8] on button "Deploy" at bounding box center [826, 12] width 47 height 17
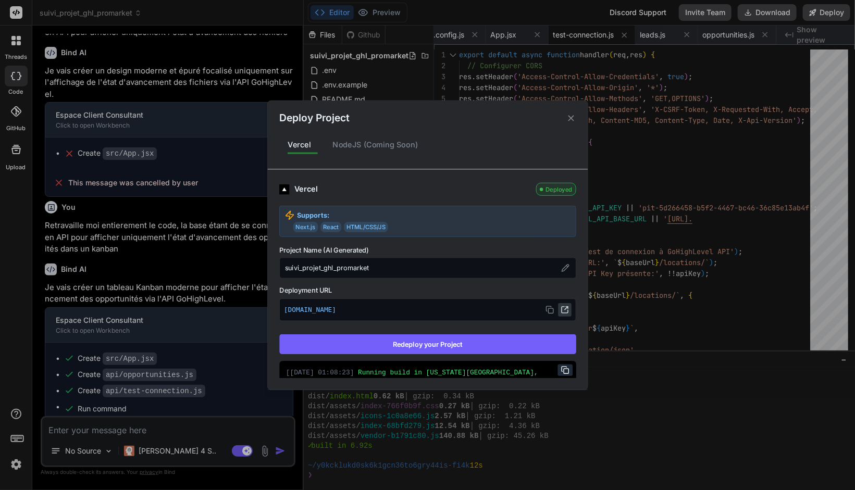
click at [561, 312] on icon at bounding box center [565, 310] width 8 height 8
click at [572, 119] on icon at bounding box center [571, 118] width 6 height 6
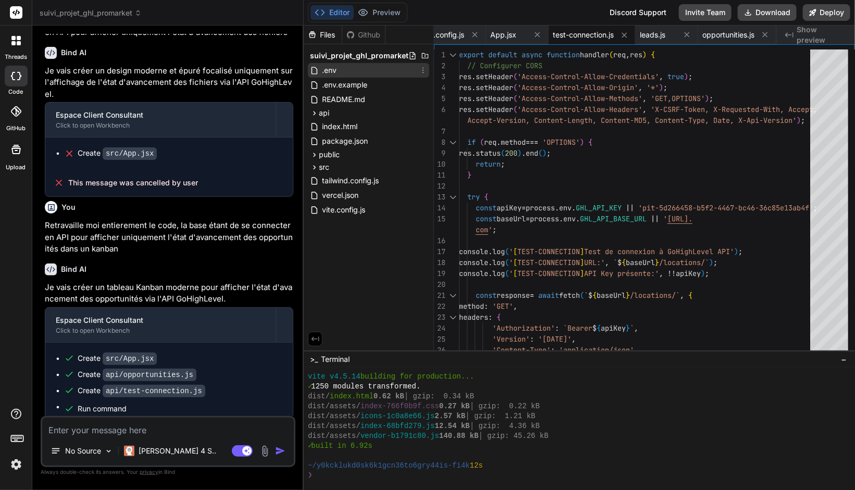
click at [350, 76] on div ".env" at bounding box center [368, 70] width 121 height 15
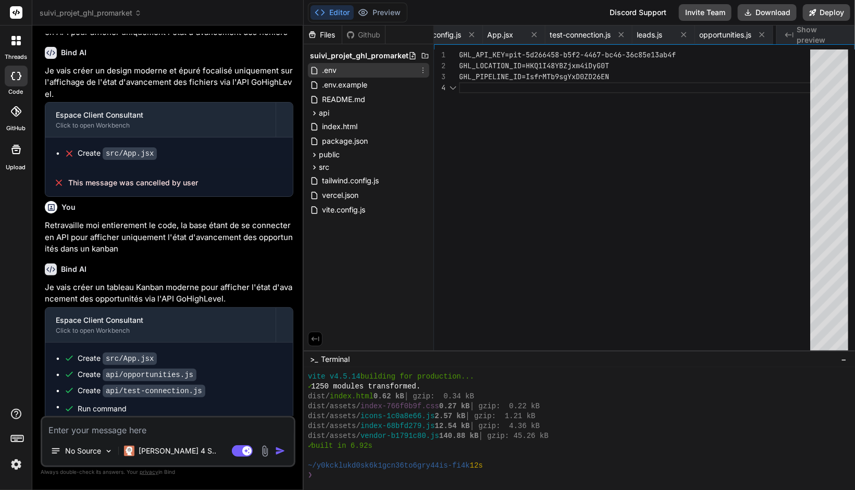
scroll to position [0, 145]
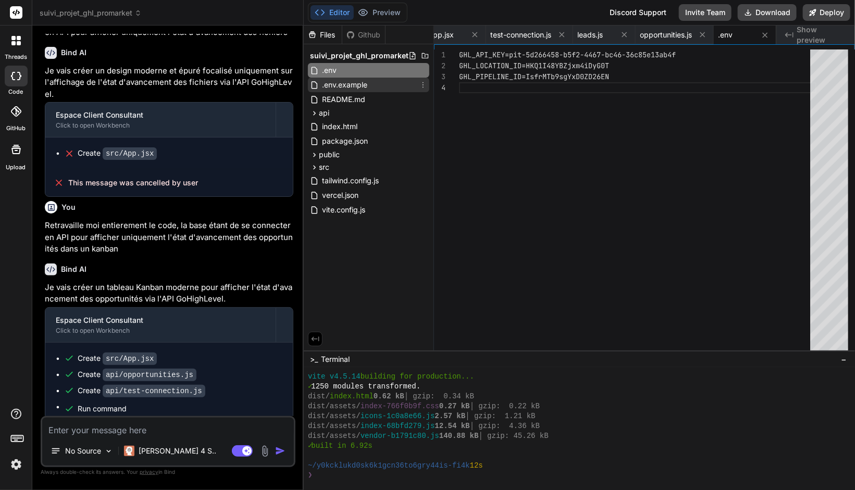
click at [355, 84] on span ".env.example" at bounding box center [344, 85] width 47 height 13
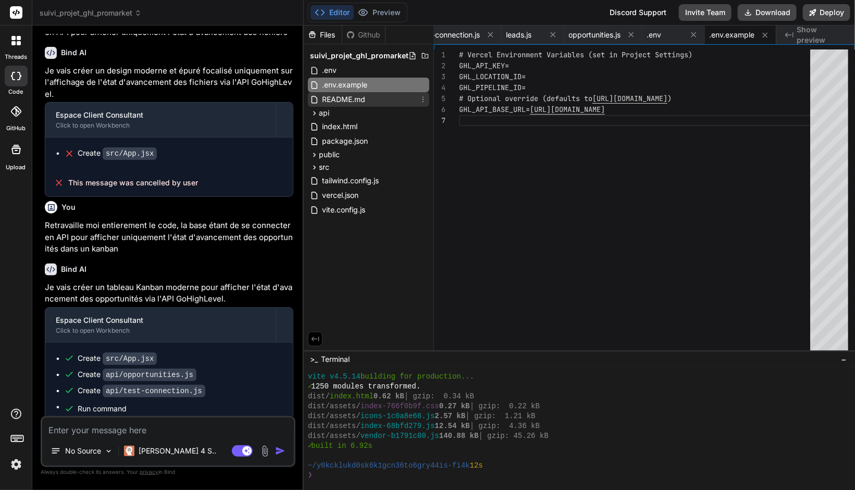
click at [351, 101] on span "README.md" at bounding box center [343, 99] width 45 height 13
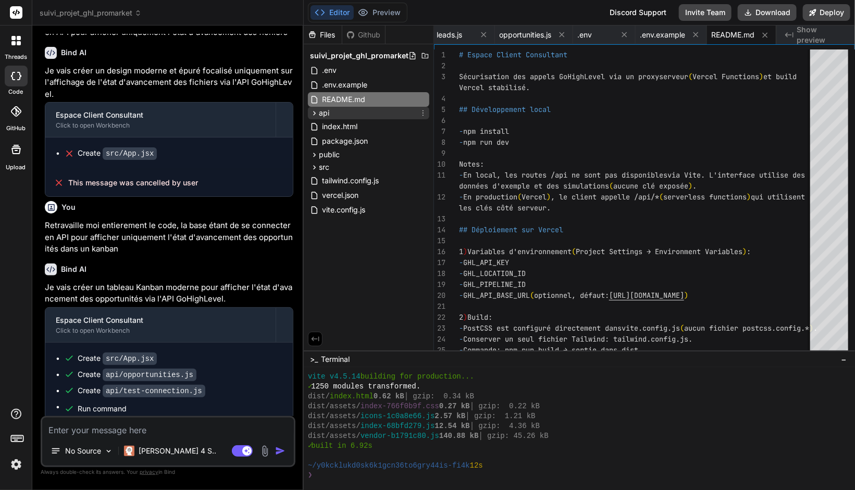
click at [357, 115] on div "api" at bounding box center [368, 113] width 121 height 13
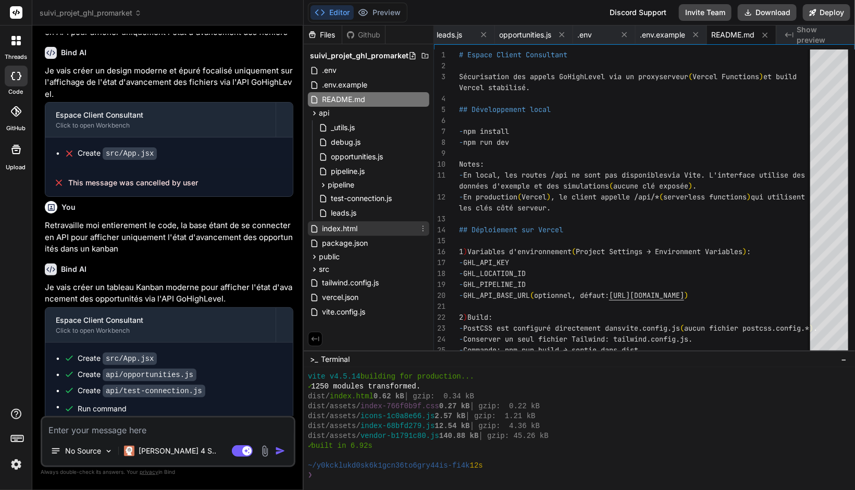
click at [353, 230] on span "index.html" at bounding box center [340, 228] width 38 height 13
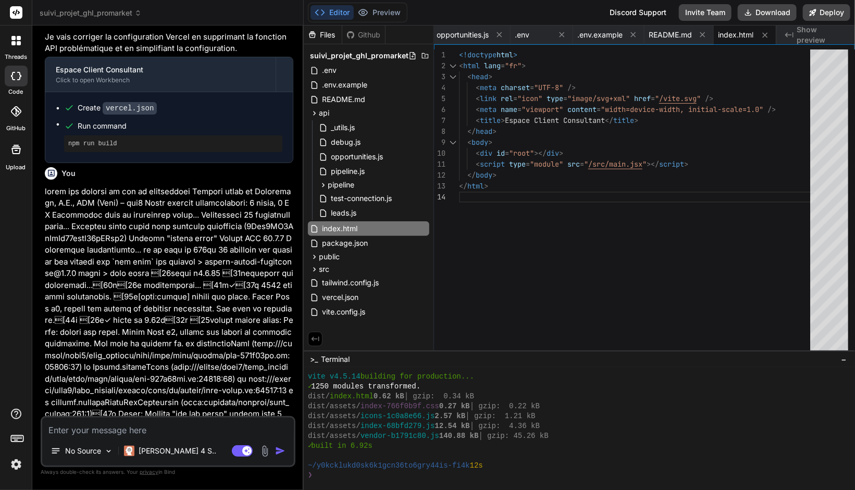
scroll to position [2771, 0]
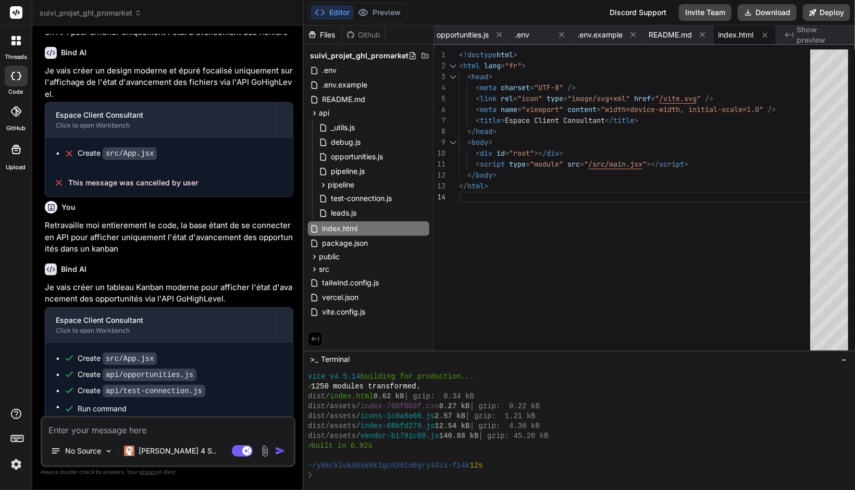
click at [144, 427] on textarea at bounding box center [168, 427] width 252 height 19
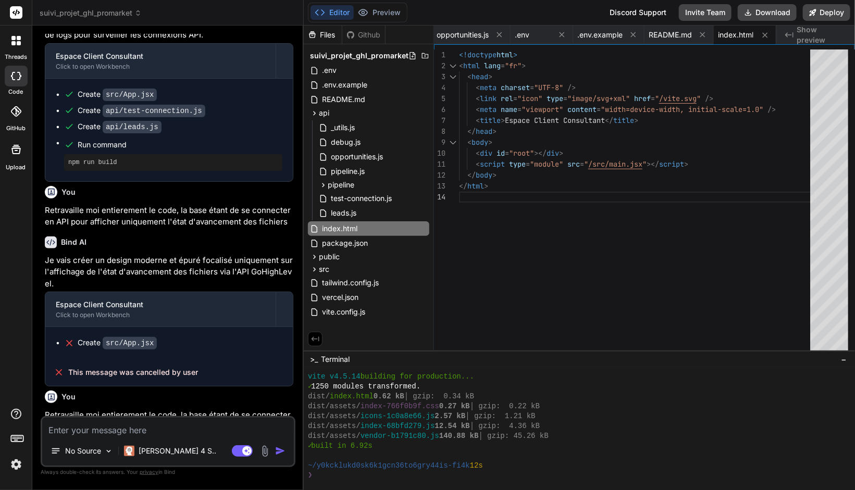
scroll to position [2440, 0]
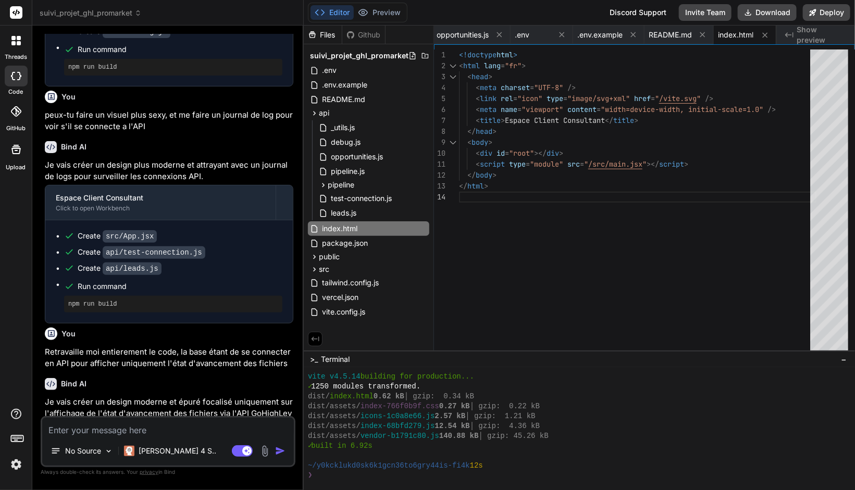
click at [93, 9] on span "suivi_projet_ghl_promarket" at bounding box center [91, 13] width 102 height 10
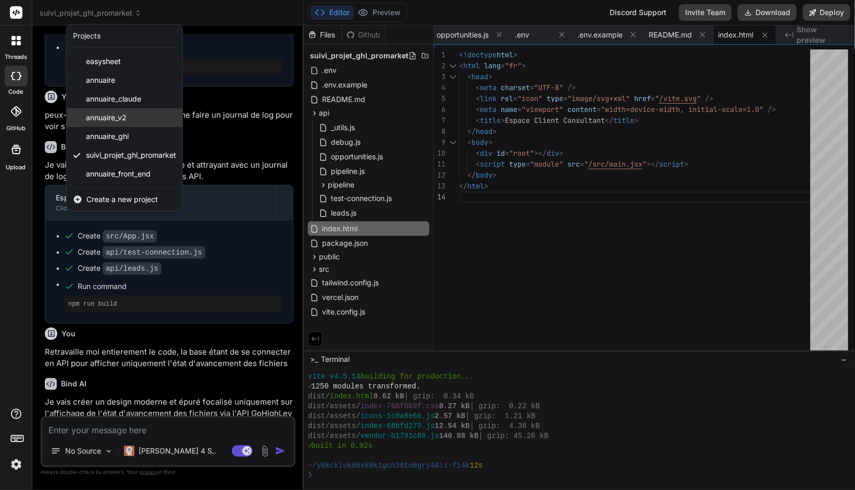
click at [108, 121] on span "annuaire_v2" at bounding box center [106, 118] width 41 height 10
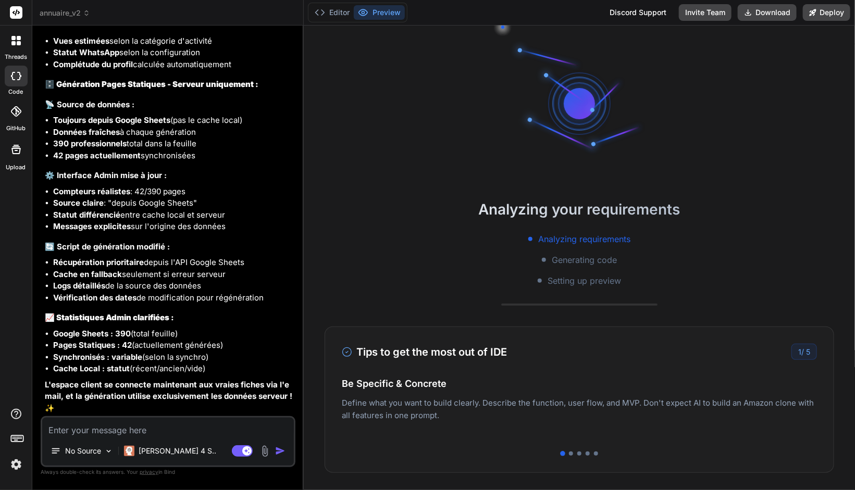
scroll to position [3586, 0]
drag, startPoint x: 65, startPoint y: 396, endPoint x: 155, endPoint y: 402, distance: 90.3
click at [155, 402] on p "L'espace client se connecte maintenant aux vraies fiches via l'email, et la gén…" at bounding box center [169, 396] width 249 height 35
click at [104, 429] on textarea at bounding box center [168, 427] width 252 height 19
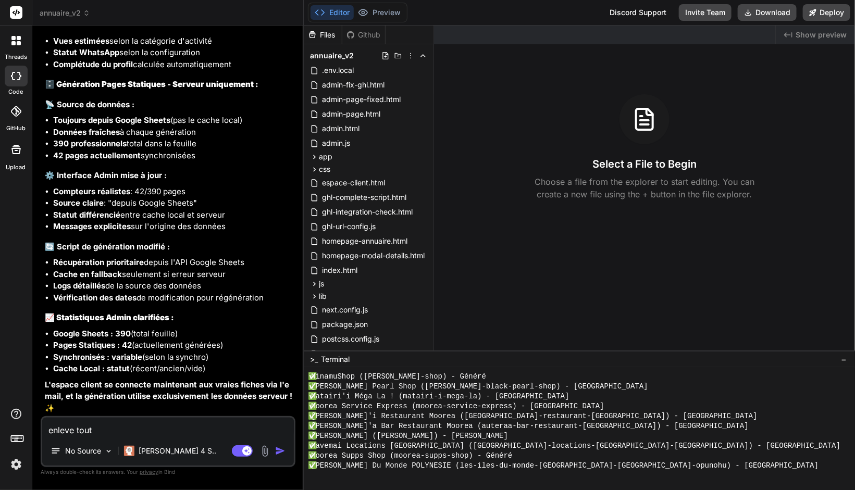
scroll to position [6069, 0]
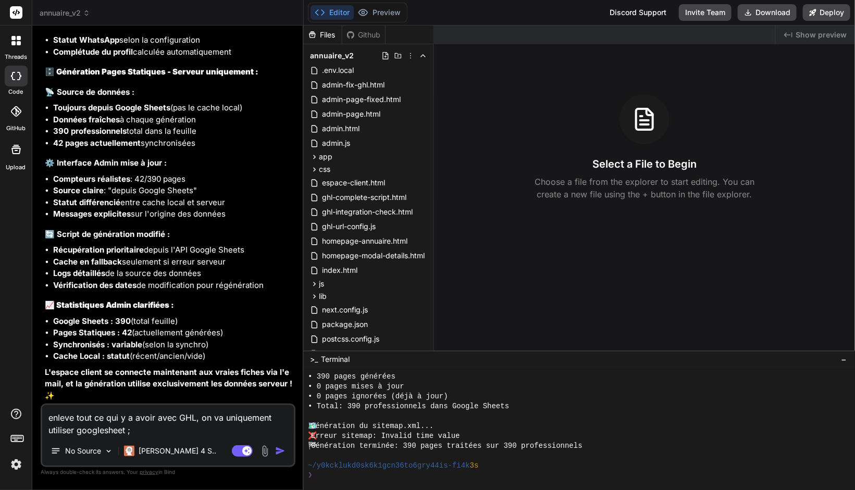
click at [189, 431] on textarea "enleve tout ce qui y a avoir avec GHL, on va uniquement utiliser googlesheet ;" at bounding box center [168, 420] width 252 height 31
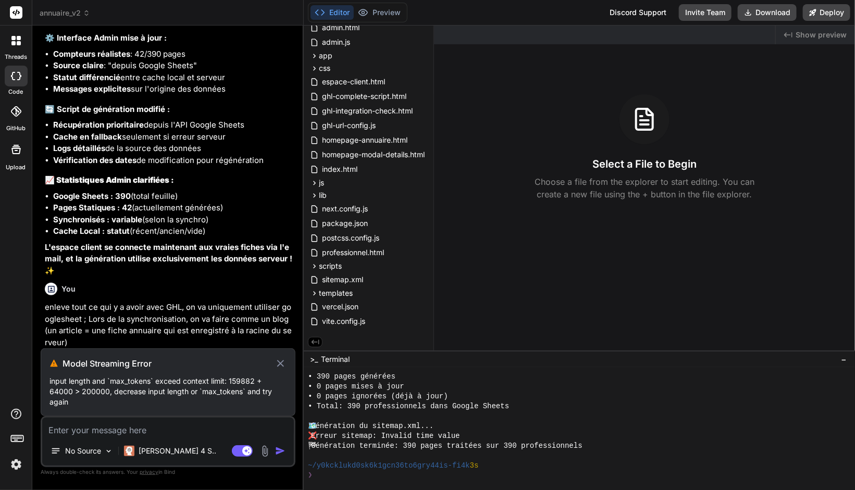
scroll to position [3712, 0]
click at [122, 404] on p "input length and `max_tokens` exceed context limit: 159882 + 64000 > 200000, de…" at bounding box center [167, 391] width 237 height 31
click at [279, 370] on icon at bounding box center [281, 363] width 12 height 13
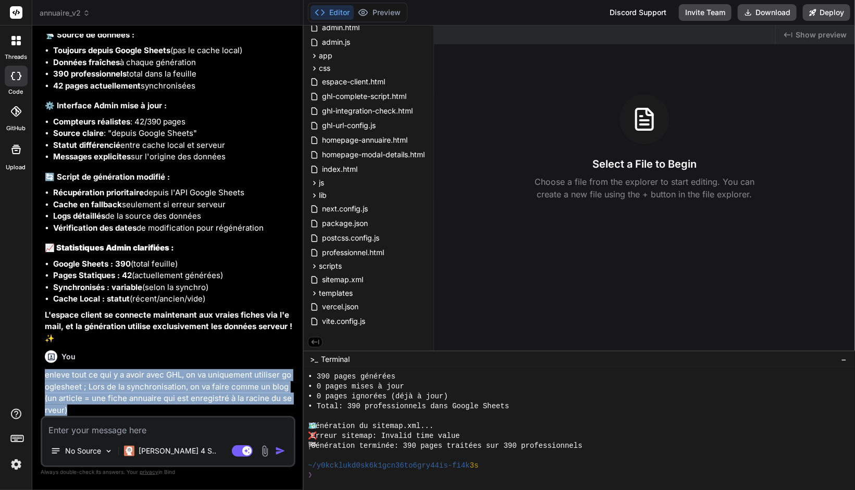
drag, startPoint x: 76, startPoint y: 407, endPoint x: 46, endPoint y: 380, distance: 40.2
click at [46, 380] on p "enleve tout ce qui y a avoir avec GHL, on va uniquement utiliser googlesheet ; …" at bounding box center [169, 392] width 249 height 47
copy p "enleve tout ce qui y a avoir avec GHL, on va uniquement utiliser googlesheet ; …"
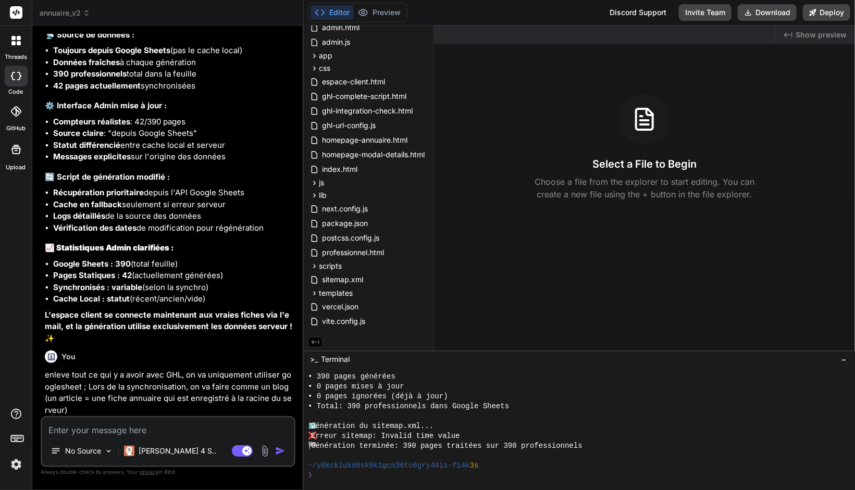
click at [98, 431] on textarea at bounding box center [168, 427] width 252 height 19
paste textarea "enleve tout ce qui y a avoir avec GHL, on va uniquement utiliser googlesheet ; …"
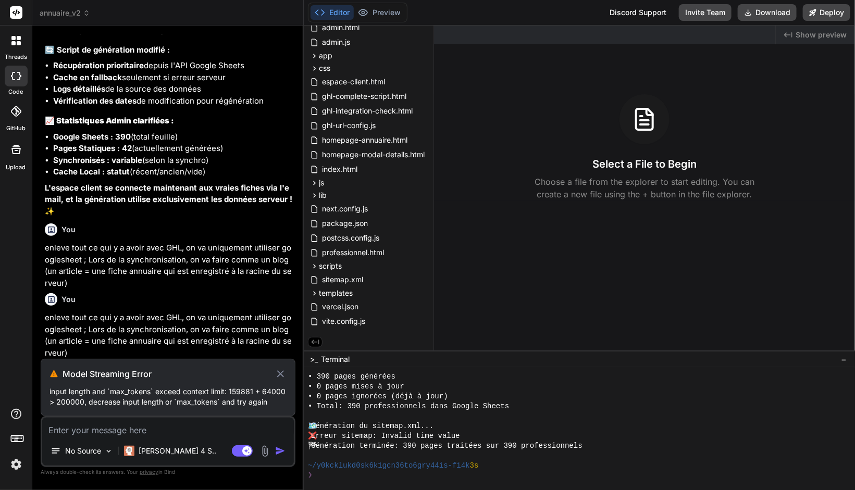
scroll to position [3783, 0]
drag, startPoint x: 126, startPoint y: 403, endPoint x: 215, endPoint y: 401, distance: 89.7
click at [214, 401] on p "input length and `max_tokens` exceed context limit: 159881 + 64000 > 200000, de…" at bounding box center [167, 397] width 237 height 21
drag, startPoint x: 215, startPoint y: 401, endPoint x: 236, endPoint y: 401, distance: 20.3
click at [236, 401] on p "input length and `max_tokens` exceed context limit: 159881 + 64000 > 200000, de…" at bounding box center [167, 397] width 237 height 21
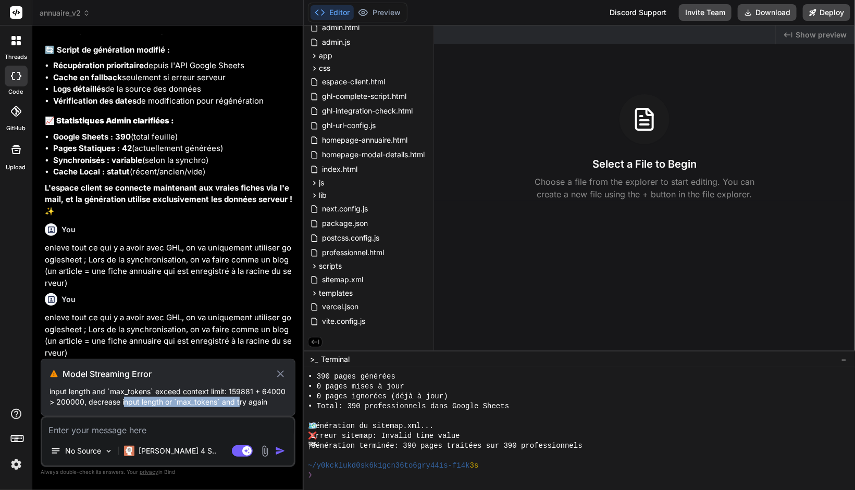
drag, startPoint x: 242, startPoint y: 401, endPoint x: 123, endPoint y: 401, distance: 118.8
click at [123, 401] on p "input length and `max_tokens` exceed context limit: 159881 + 64000 > 200000, de…" at bounding box center [167, 397] width 237 height 21
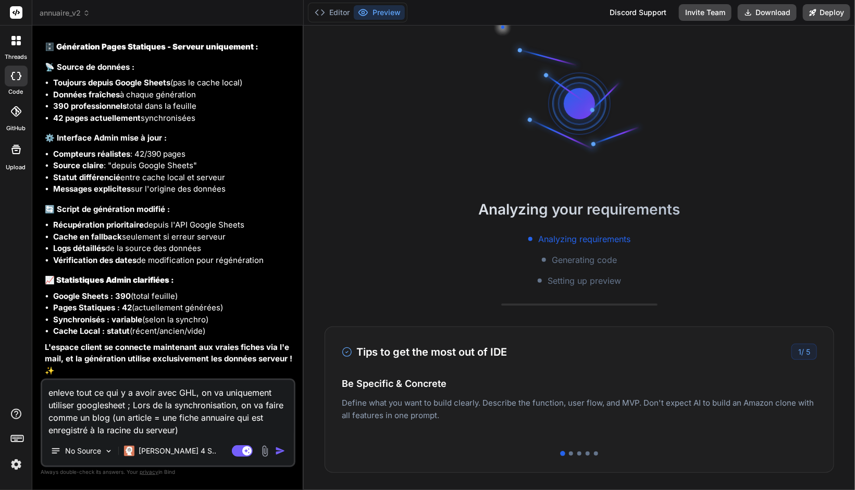
scroll to position [3623, 0]
drag, startPoint x: 279, startPoint y: 452, endPoint x: 238, endPoint y: 430, distance: 47.1
click at [279, 452] on img "button" at bounding box center [280, 451] width 10 height 10
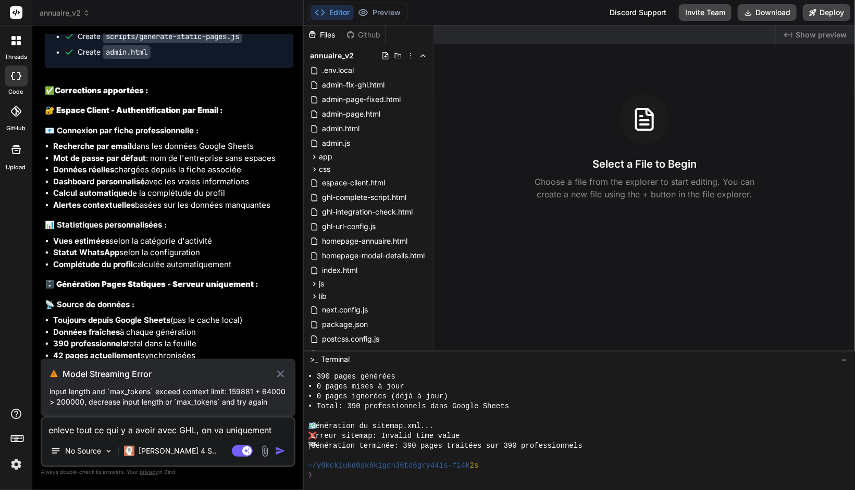
scroll to position [3258, 0]
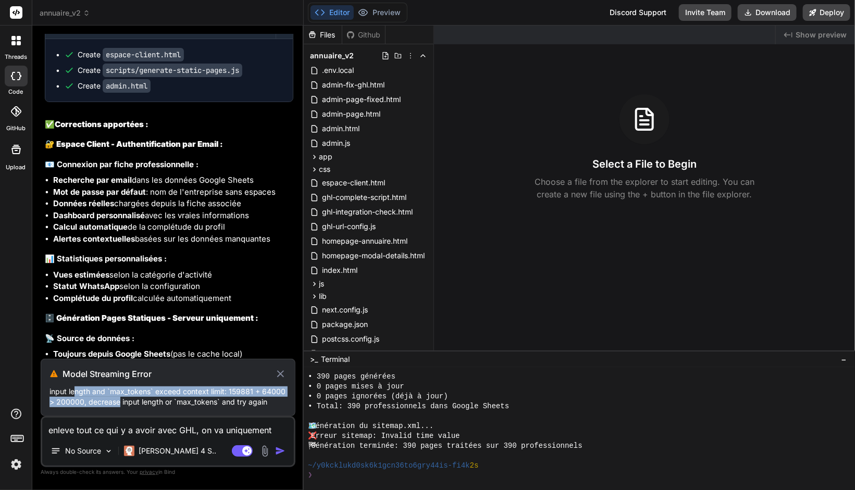
drag, startPoint x: 73, startPoint y: 391, endPoint x: 118, endPoint y: 399, distance: 45.6
click at [119, 399] on p "input length and `max_tokens` exceed context limit: 159881 + 64000 > 200000, de…" at bounding box center [167, 397] width 237 height 21
click at [245, 402] on p "input length and `max_tokens` exceed context limit: 159881 + 64000 > 200000, de…" at bounding box center [167, 397] width 237 height 21
drag, startPoint x: 273, startPoint y: 402, endPoint x: 42, endPoint y: 394, distance: 231.0
click at [42, 394] on div "Model Streaming Error input length and `max_tokens` exceed context limit: 15988…" at bounding box center [168, 387] width 255 height 57
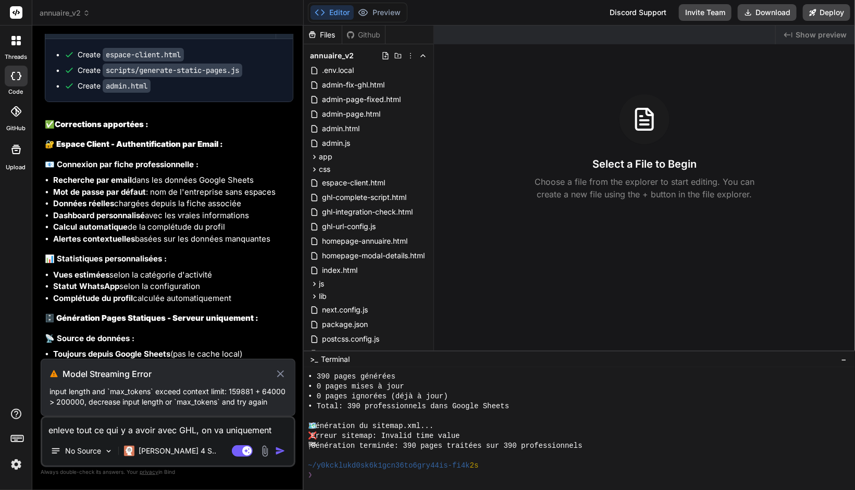
drag, startPoint x: 89, startPoint y: 390, endPoint x: 69, endPoint y: 372, distance: 26.5
click at [69, 372] on h3 "Model Streaming Error" at bounding box center [169, 374] width 212 height 13
drag, startPoint x: 71, startPoint y: 376, endPoint x: 148, endPoint y: 379, distance: 77.7
click at [148, 379] on h3 "Model Streaming Error" at bounding box center [169, 374] width 212 height 13
click at [154, 451] on p "[PERSON_NAME] 4 S.." at bounding box center [178, 451] width 78 height 10
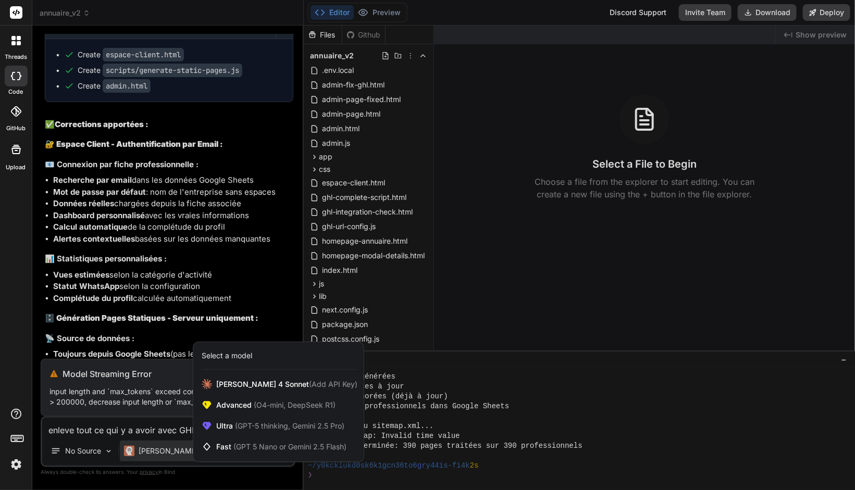
click at [238, 355] on div "Select a model" at bounding box center [227, 356] width 51 height 10
click at [165, 449] on div at bounding box center [427, 245] width 855 height 490
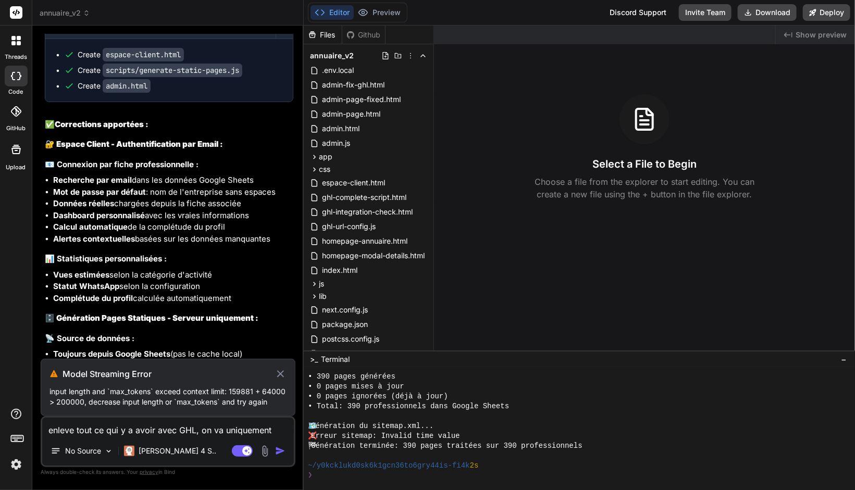
click at [203, 444] on div "No Source Claude 4 S.." at bounding box center [168, 453] width 252 height 25
click at [232, 451] on button "Agent Mode. When this toggle is activated, AI automatically makes decisions, re…" at bounding box center [242, 451] width 25 height 13
type textarea "x"
click at [147, 433] on textarea "enleve tout ce qui y a avoir avec GHL, on va uniquement utiliser googlesheet ; …" at bounding box center [168, 427] width 252 height 19
paste textarea "enleve tout ce qui y a avoir avec GHL, on va uniquement utiliser googlesheet ; …"
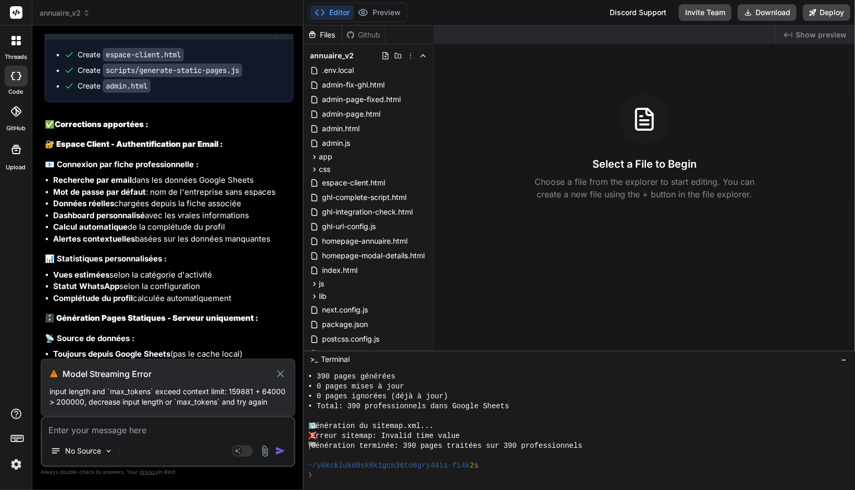
type textarea "enleve tout ce qui y a avoir avec GHL, on va uniquement utiliser googlesheet ; …"
type textarea "x"
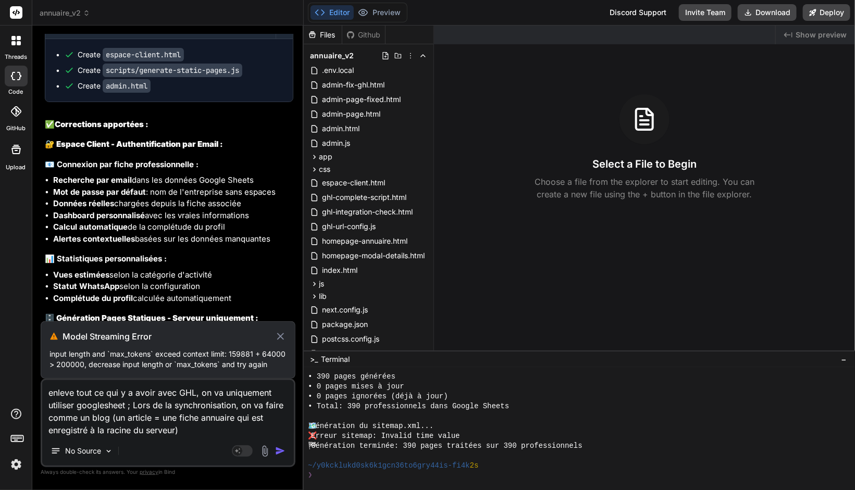
type textarea "enleve tout ce qui y a avoir avec GHL, on va uniquement utiliser googlesheet ; …"
type textarea "x"
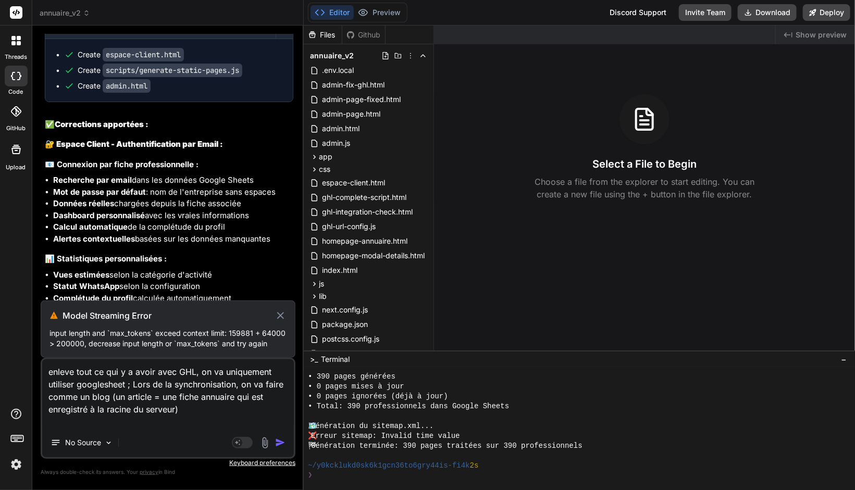
type textarea "enleve tout ce qui y a avoir avec GHL, on va uniquement utiliser googlesheet ; …"
click at [280, 316] on icon at bounding box center [281, 316] width 12 height 13
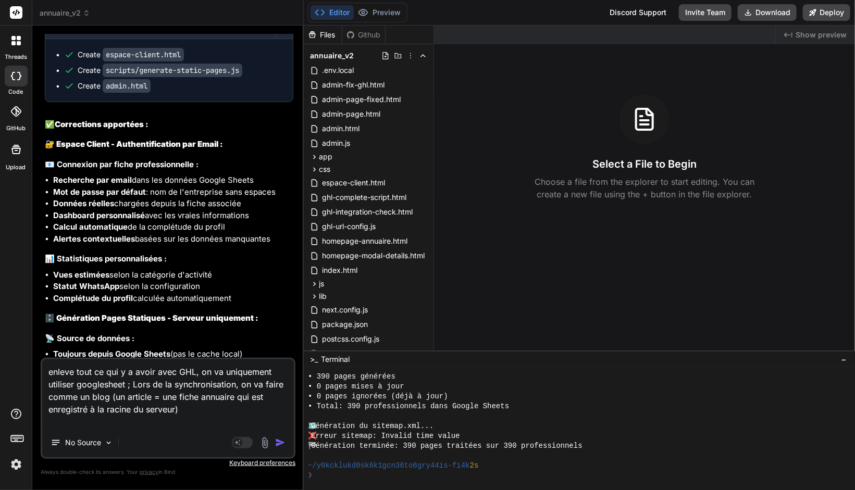
click at [280, 446] on img "button" at bounding box center [280, 443] width 10 height 10
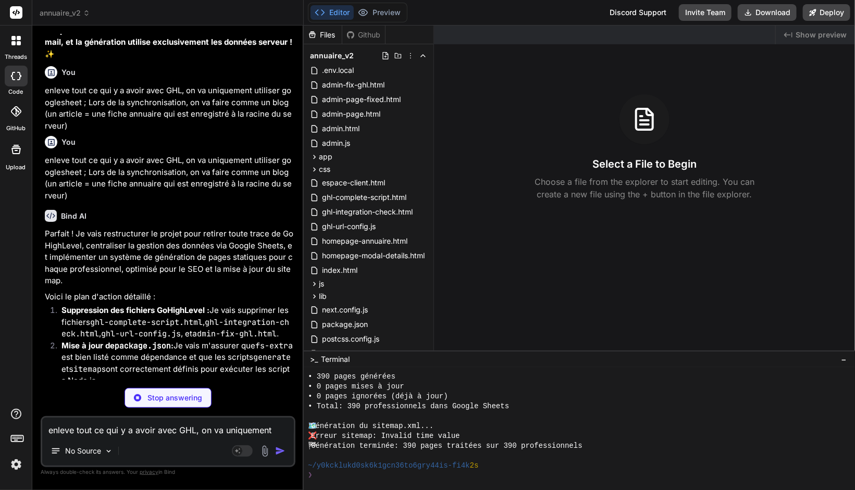
scroll to position [3894, 0]
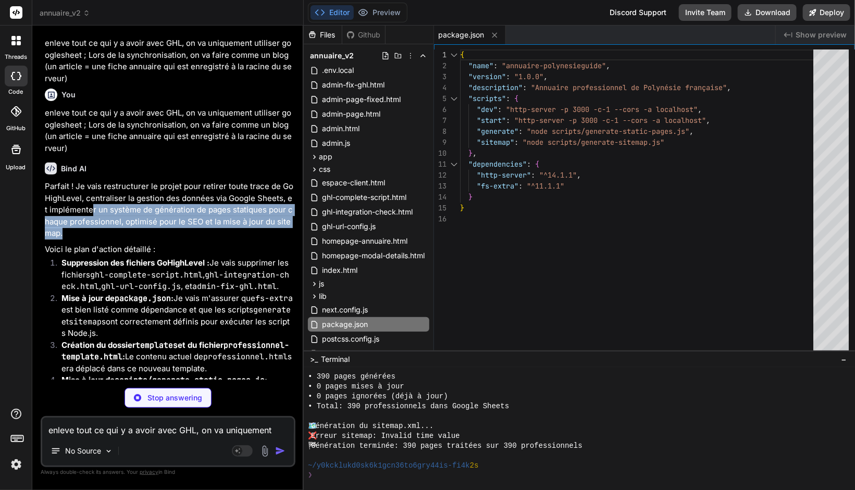
drag, startPoint x: 85, startPoint y: 300, endPoint x: 174, endPoint y: 326, distance: 91.7
click at [174, 240] on p "Parfait ! Je vais restructurer le projet pour retirer toute trace de GoHighLeve…" at bounding box center [169, 210] width 249 height 59
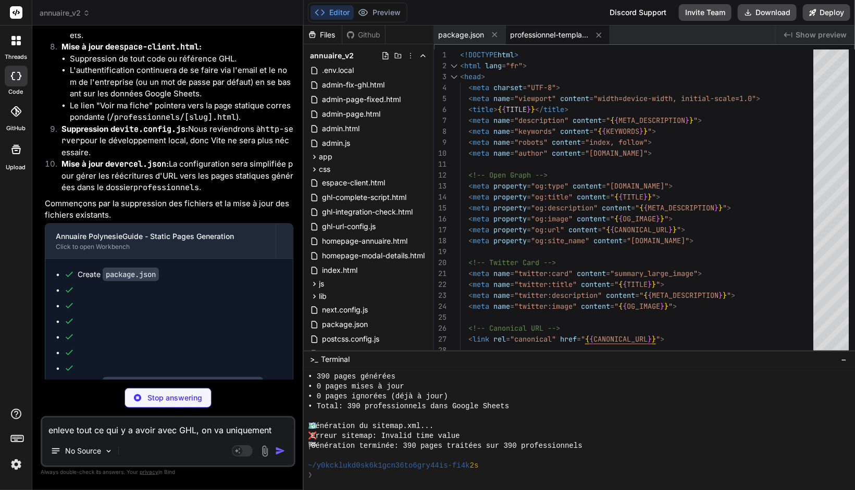
scroll to position [4554, 0]
type textarea "x"
type textarea "}); } </script> </body> </html>"
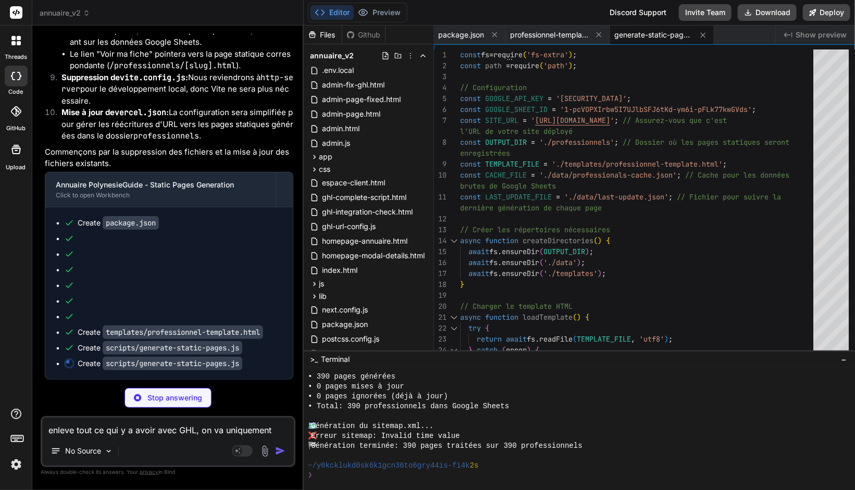
scroll to position [4712, 0]
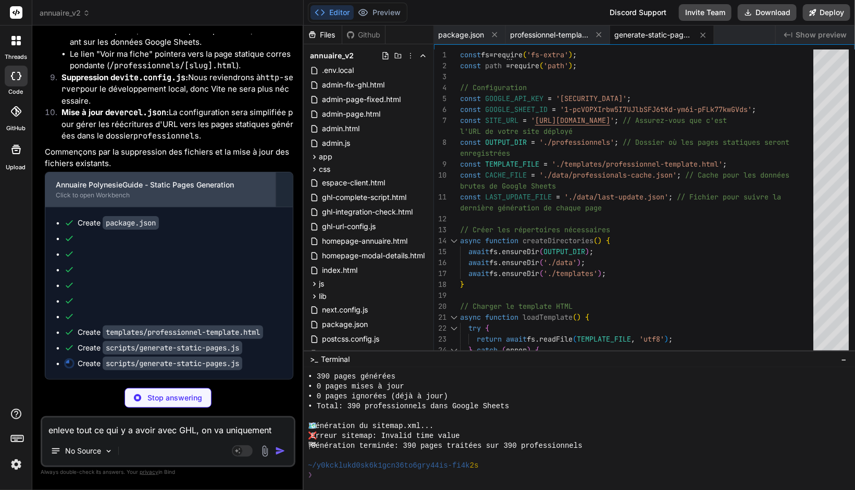
type textarea "x"
type textarea "} module.exports = { generateStaticPages, generateSitemap };"
type textarea "x"
type textarea "}"
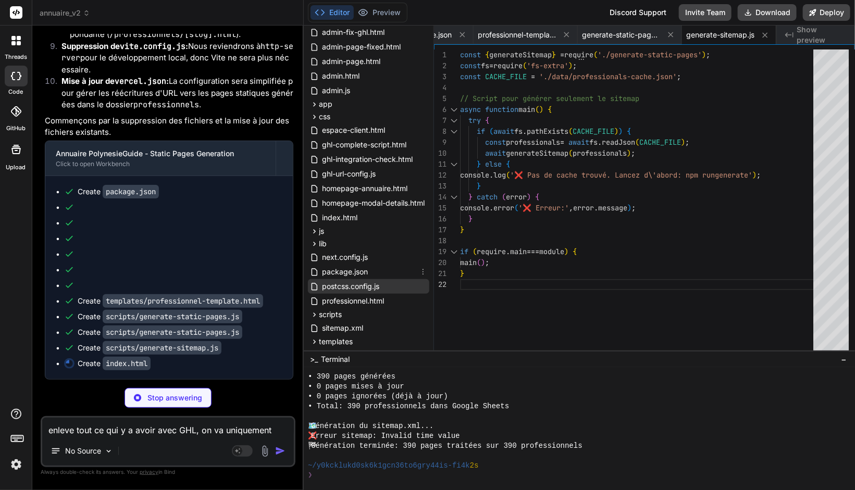
scroll to position [101, 0]
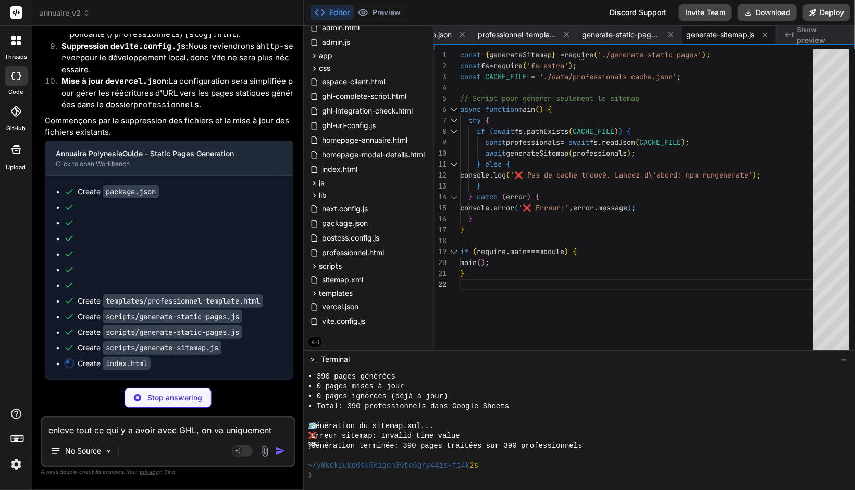
type textarea "x"
type textarea "</script> </body> </html>"
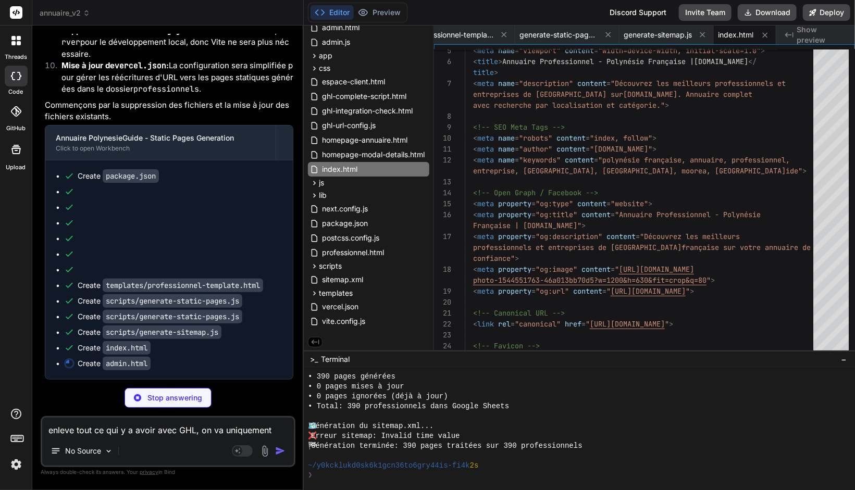
scroll to position [4759, 0]
type textarea "x"
type textarea "console.log('🔧 Interface Administration avec génération serveur - 42/390 pages …"
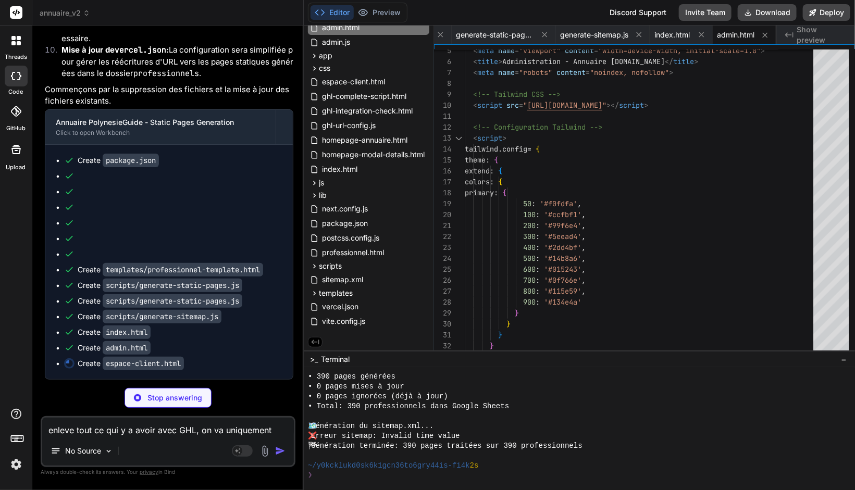
scroll to position [4774, 0]
type textarea "x"
type textarea "</body> </html>"
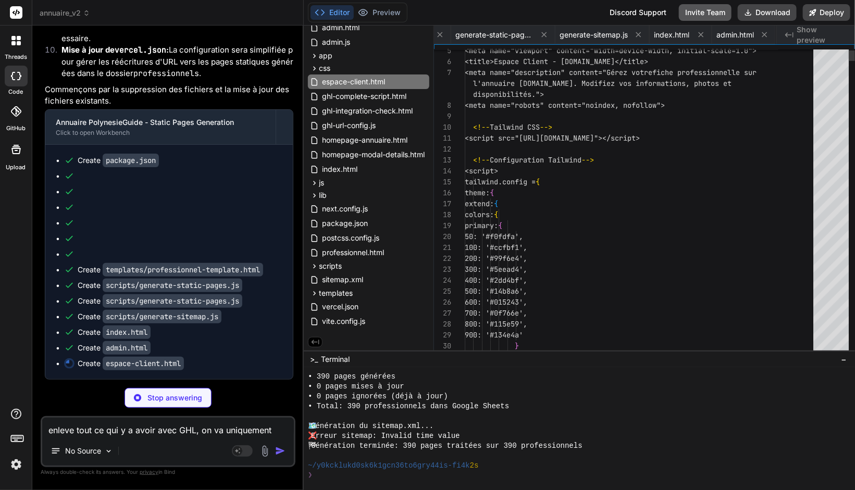
scroll to position [0, 249]
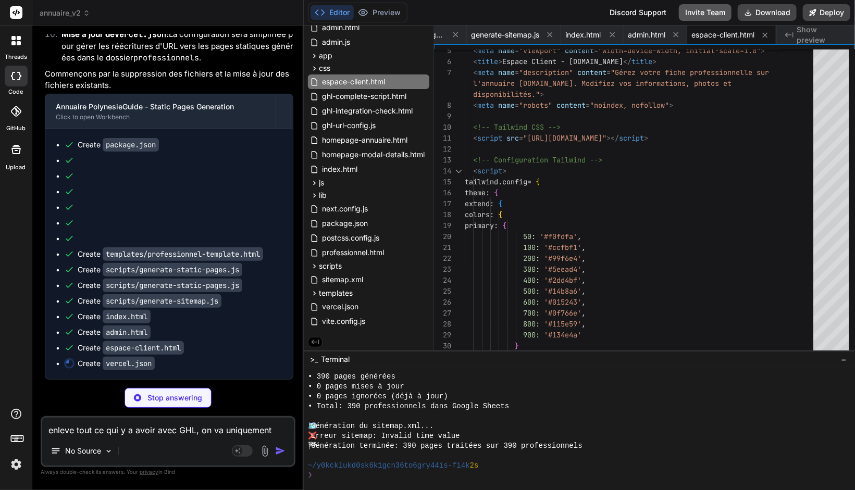
type textarea "x"
type textarea "}"
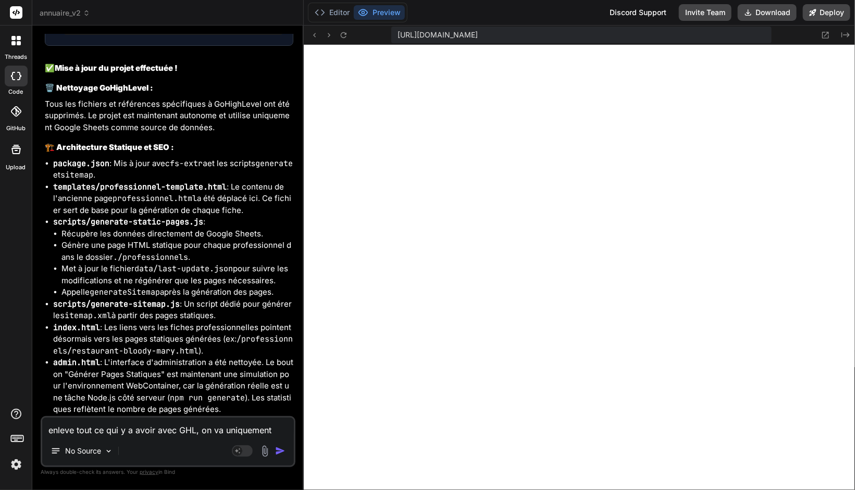
scroll to position [4916, 0]
click at [822, 14] on button "Deploy" at bounding box center [826, 12] width 47 height 17
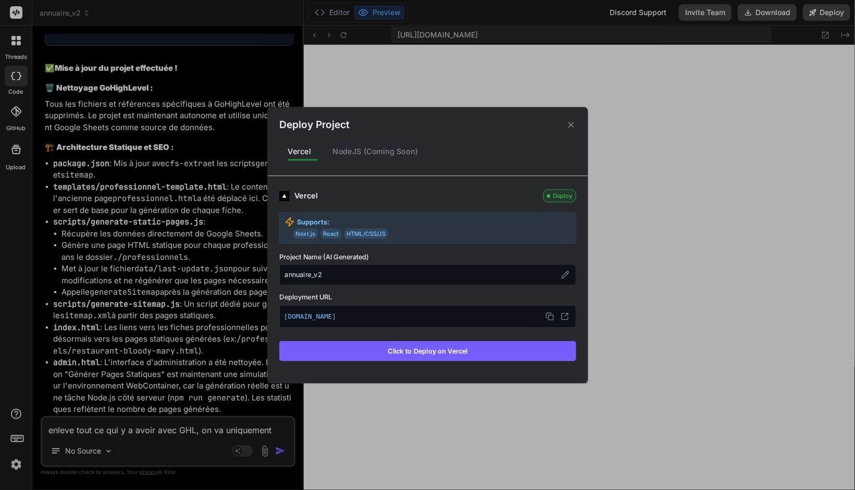
click at [447, 345] on button "Click to Deploy on Vercel" at bounding box center [427, 351] width 297 height 20
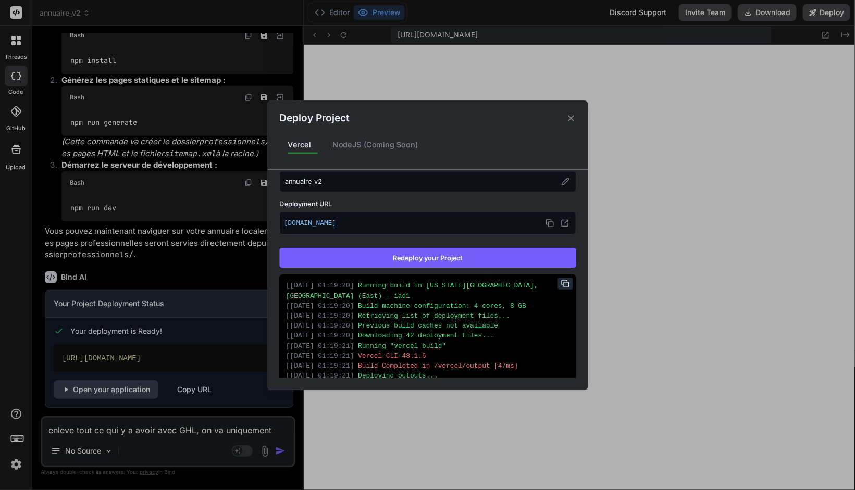
scroll to position [157, 0]
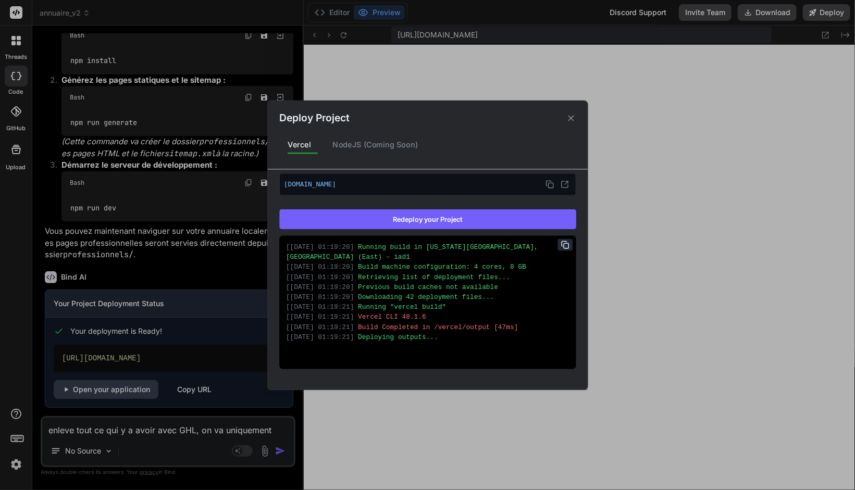
type textarea "x"
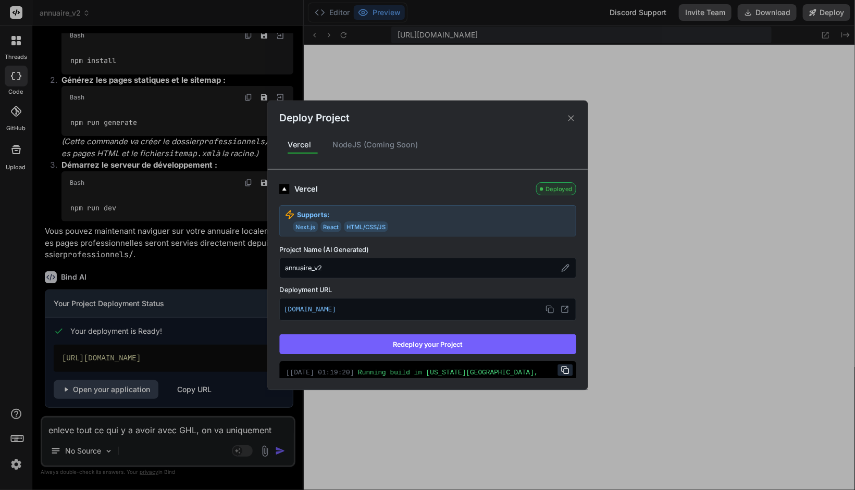
scroll to position [0, 0]
click at [561, 306] on icon at bounding box center [565, 310] width 8 height 8
click at [130, 284] on div "Deploy Project Vercel NodeJS (Coming Soon) Vercel Deployed Supports: Next.js Re…" at bounding box center [427, 245] width 855 height 490
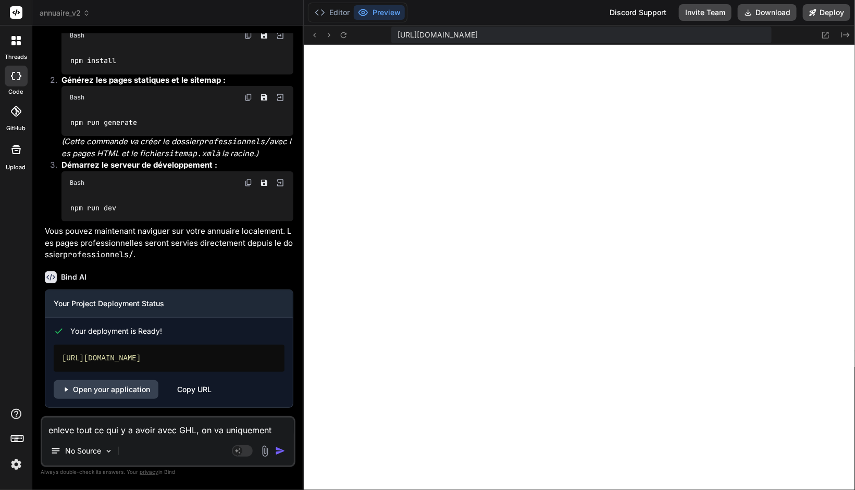
scroll to position [5749, 0]
